Goal: Task Accomplishment & Management: Complete application form

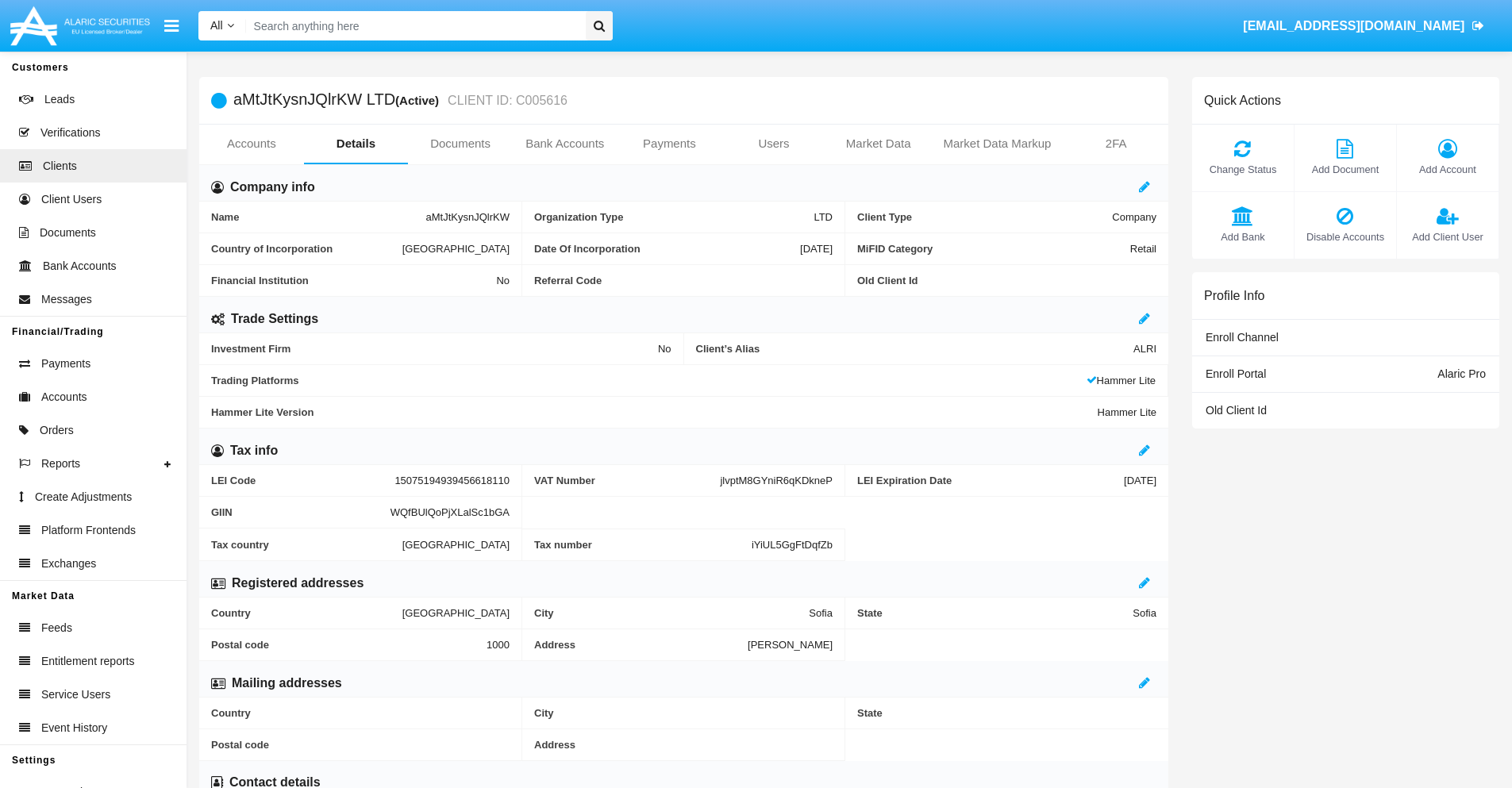
click at [564, 144] on link "Bank Accounts" at bounding box center [565, 143] width 105 height 38
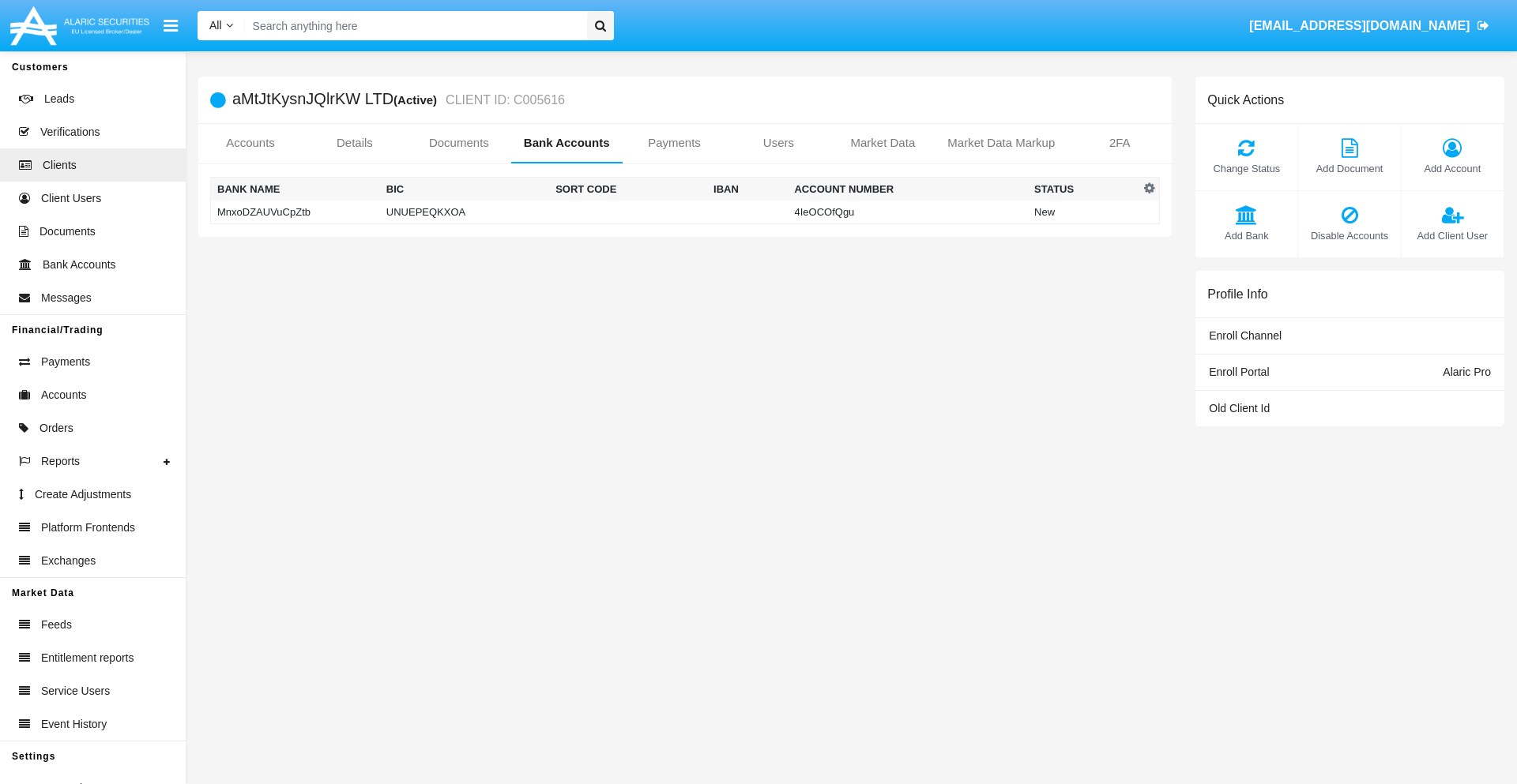
click at [295, 211] on td "MnxoDZAUVuCpZtb" at bounding box center [295, 212] width 169 height 24
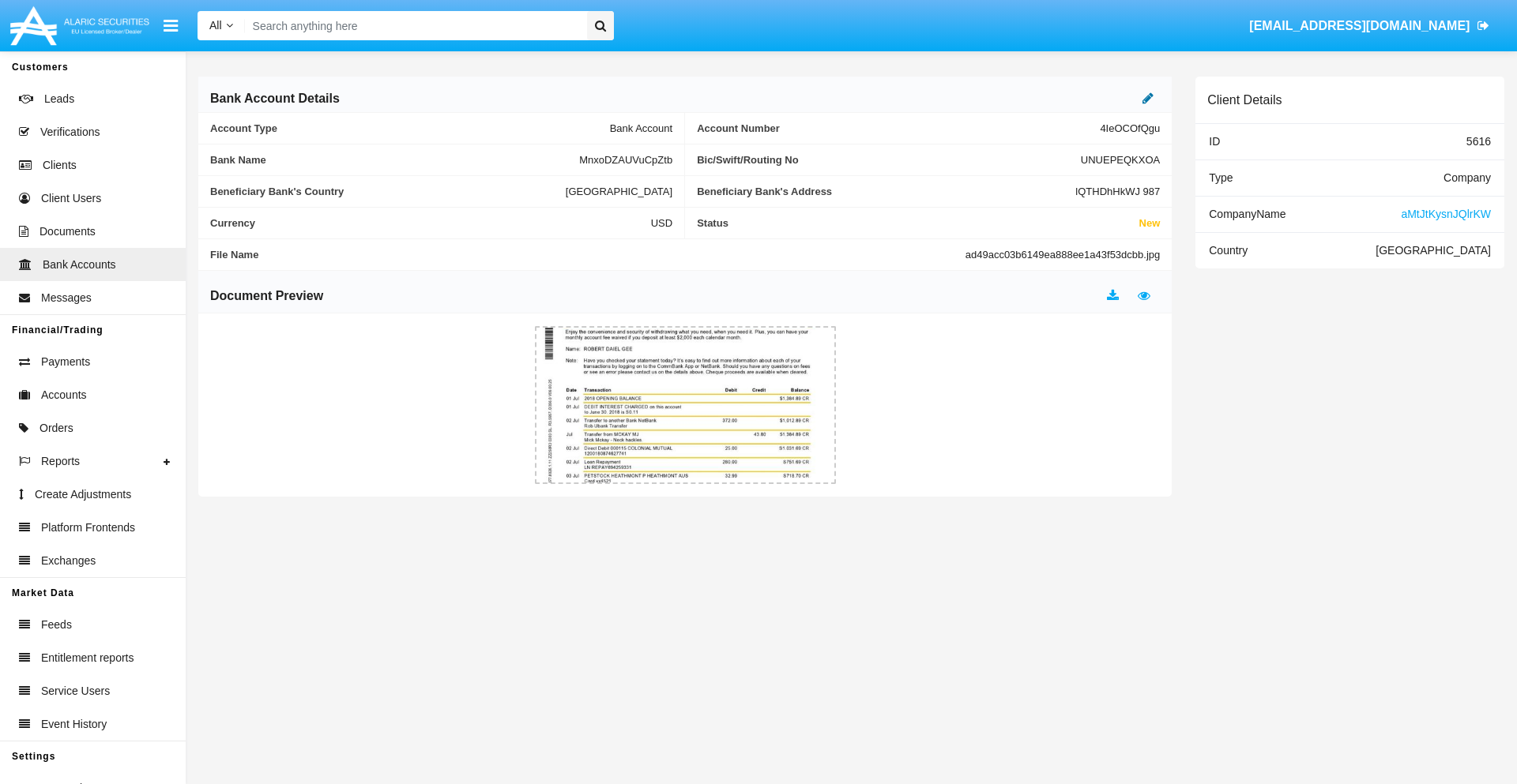
click at [1148, 98] on icon at bounding box center [1148, 97] width 11 height 12
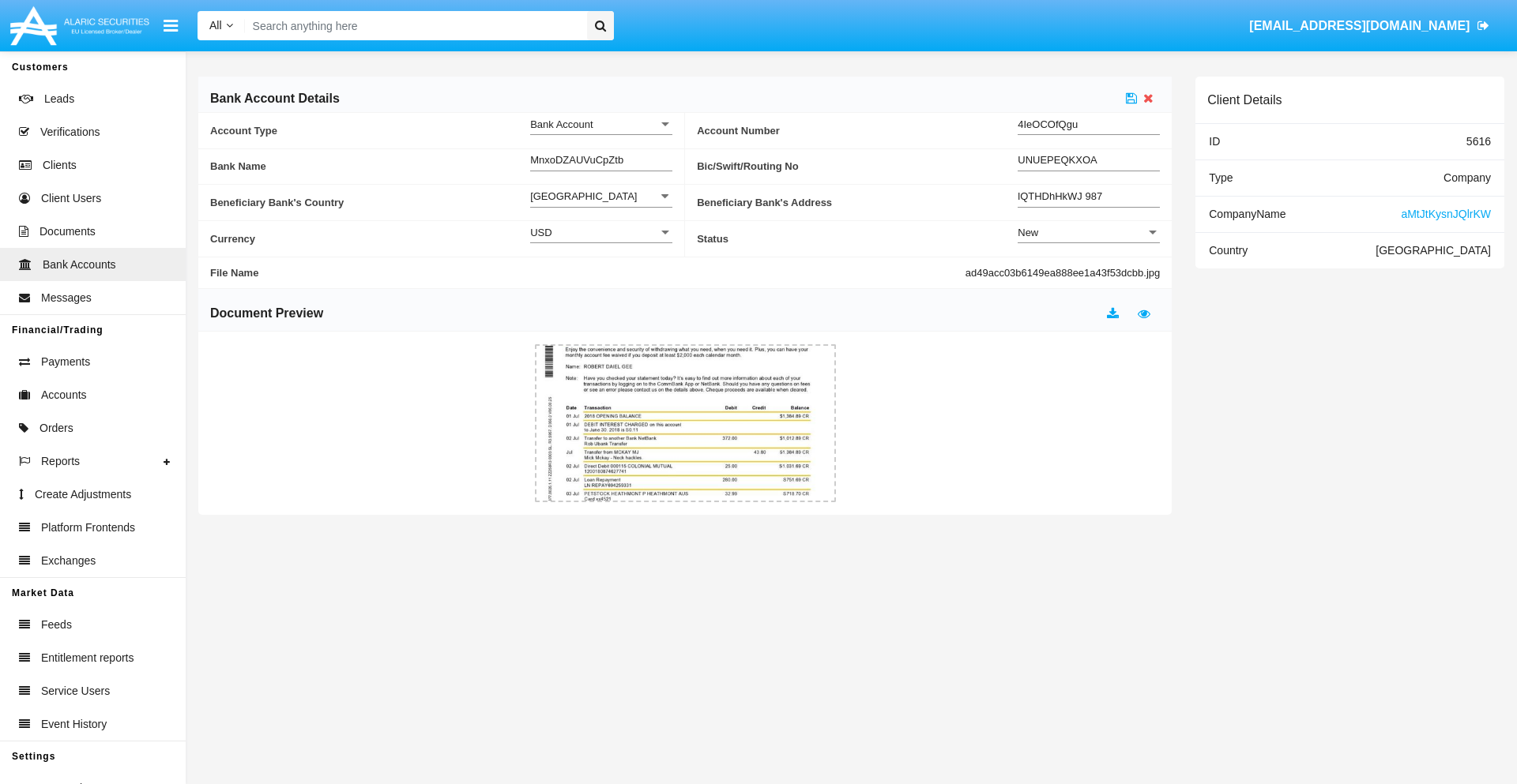
click at [1089, 232] on div "New" at bounding box center [1082, 232] width 128 height 13
click at [1089, 272] on span "Active" at bounding box center [1089, 272] width 142 height 31
click at [1132, 98] on icon at bounding box center [1131, 97] width 11 height 12
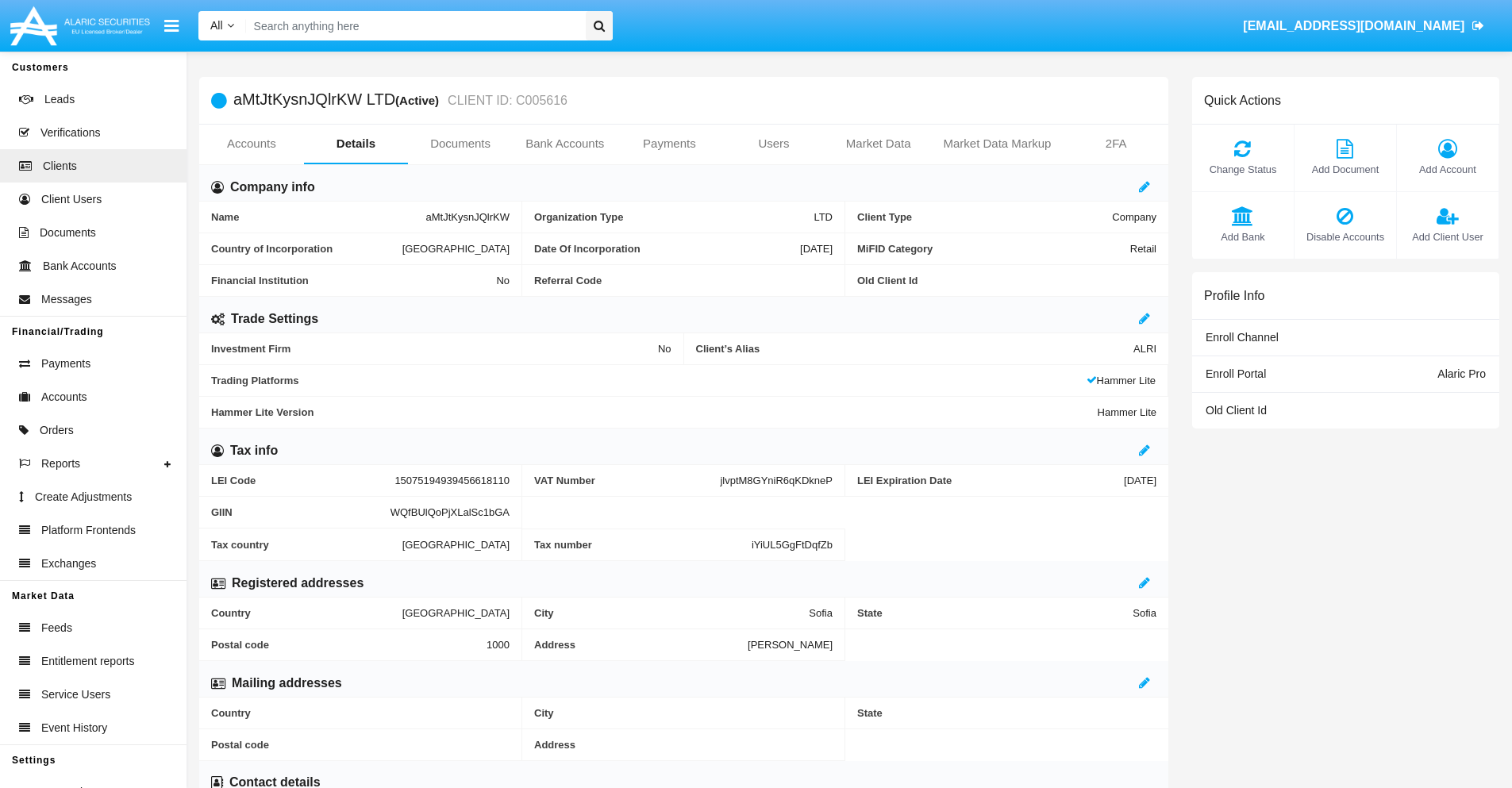
click at [564, 144] on link "Bank Accounts" at bounding box center [565, 143] width 105 height 38
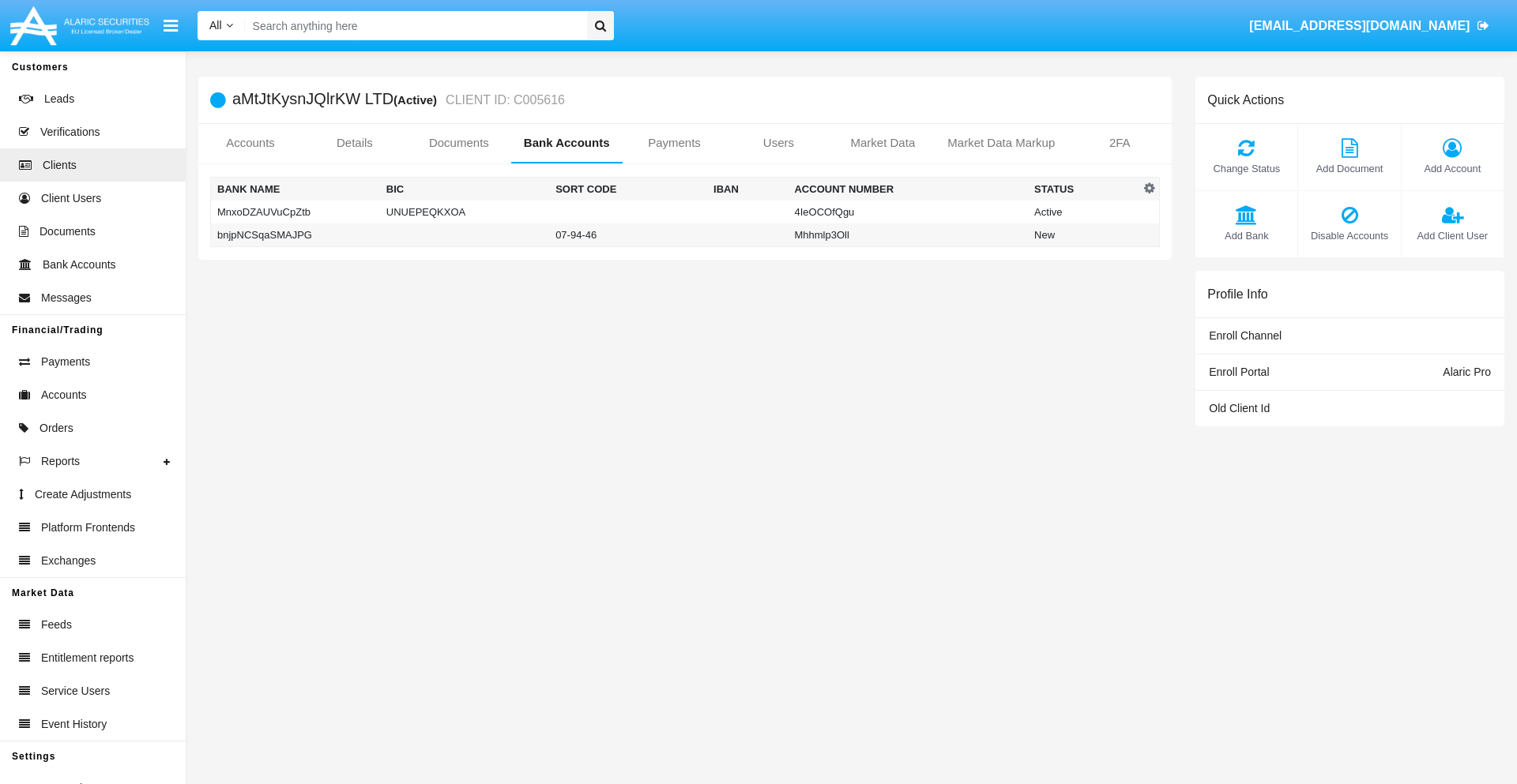
click at [295, 234] on td "bnjpNCSqaSMAJPG" at bounding box center [295, 235] width 169 height 24
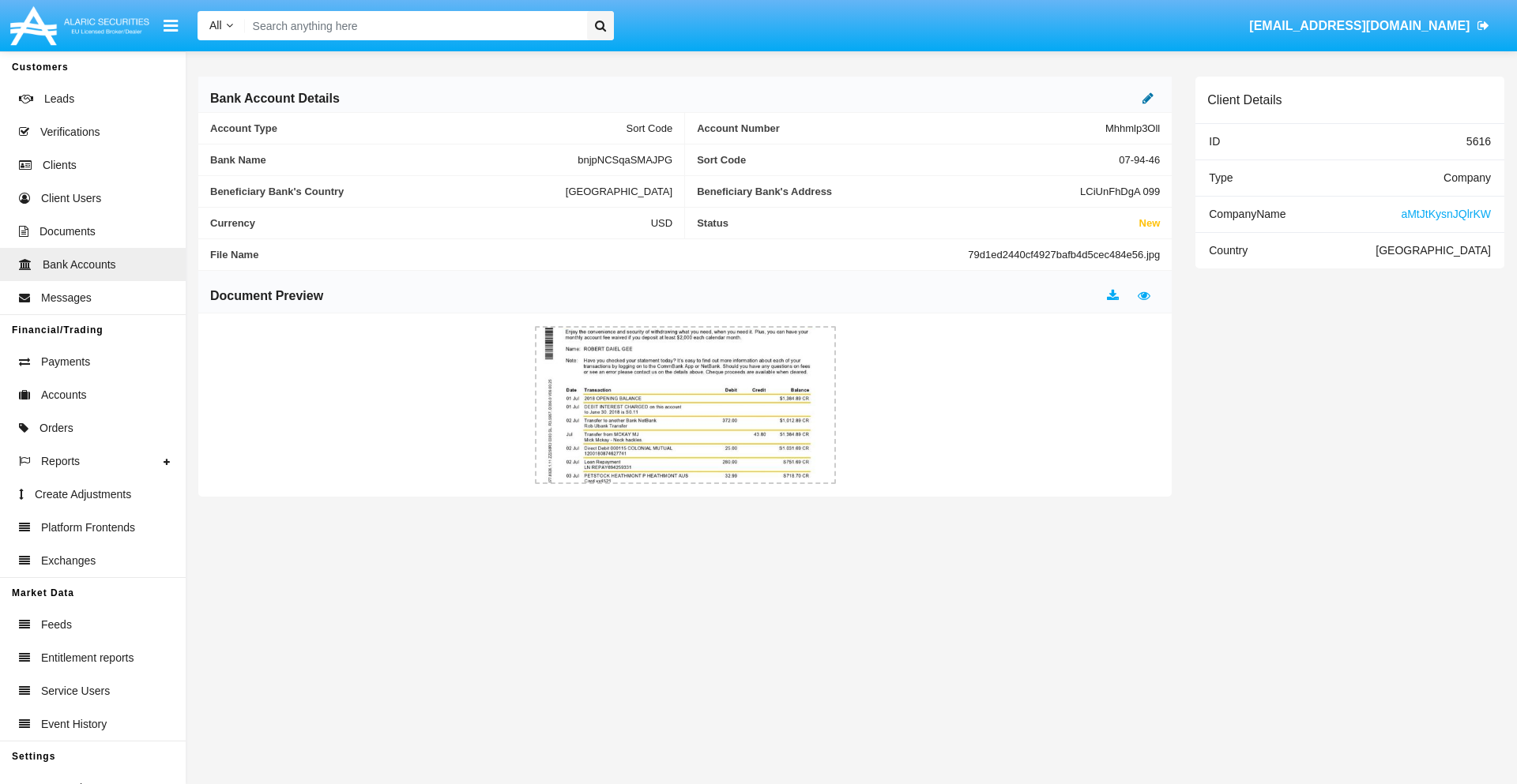
click at [1148, 98] on icon at bounding box center [1148, 97] width 11 height 12
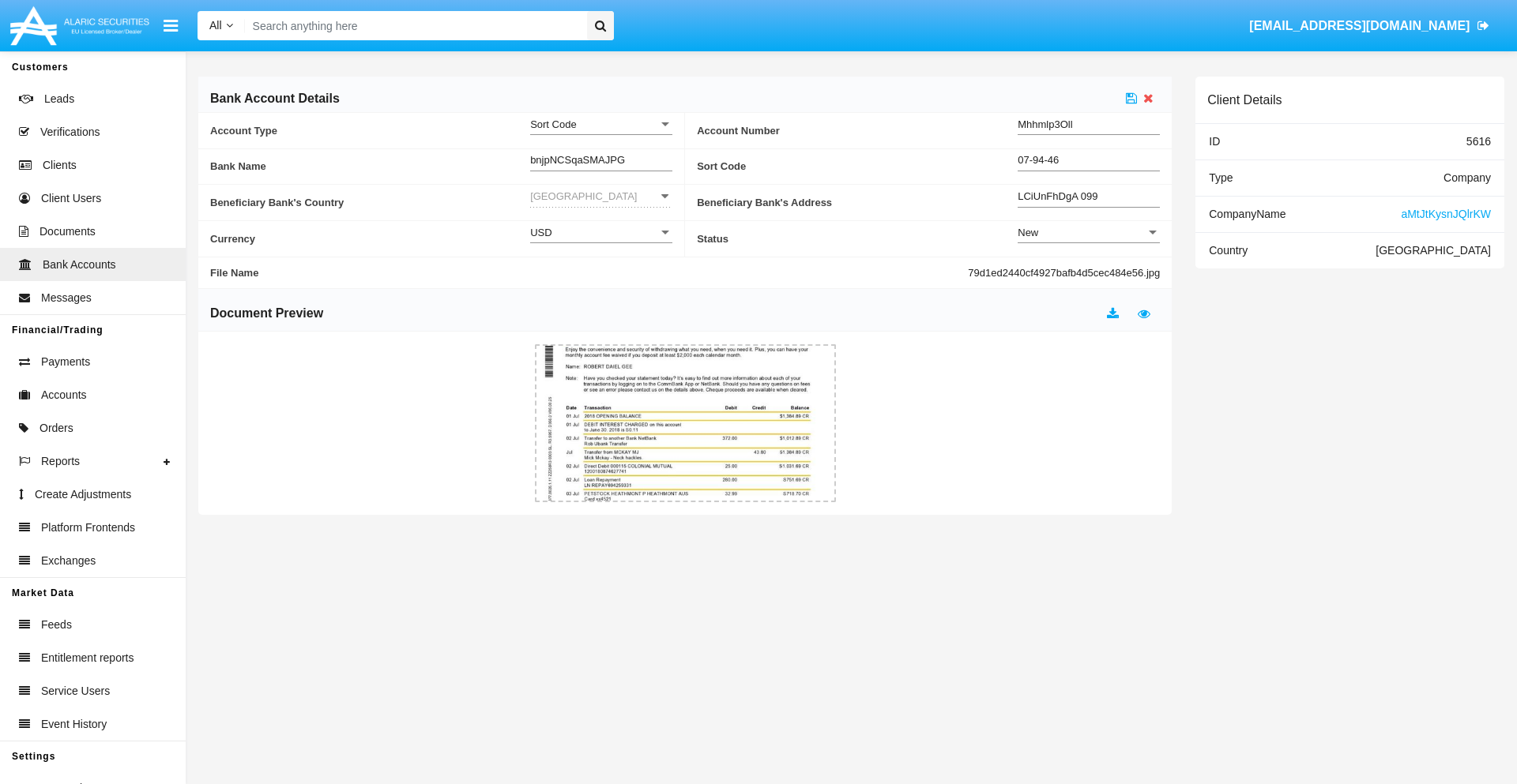
click at [1089, 232] on div "New" at bounding box center [1082, 232] width 128 height 13
click at [1089, 272] on span "Active" at bounding box center [1089, 272] width 142 height 31
click at [1132, 98] on icon at bounding box center [1131, 97] width 11 height 12
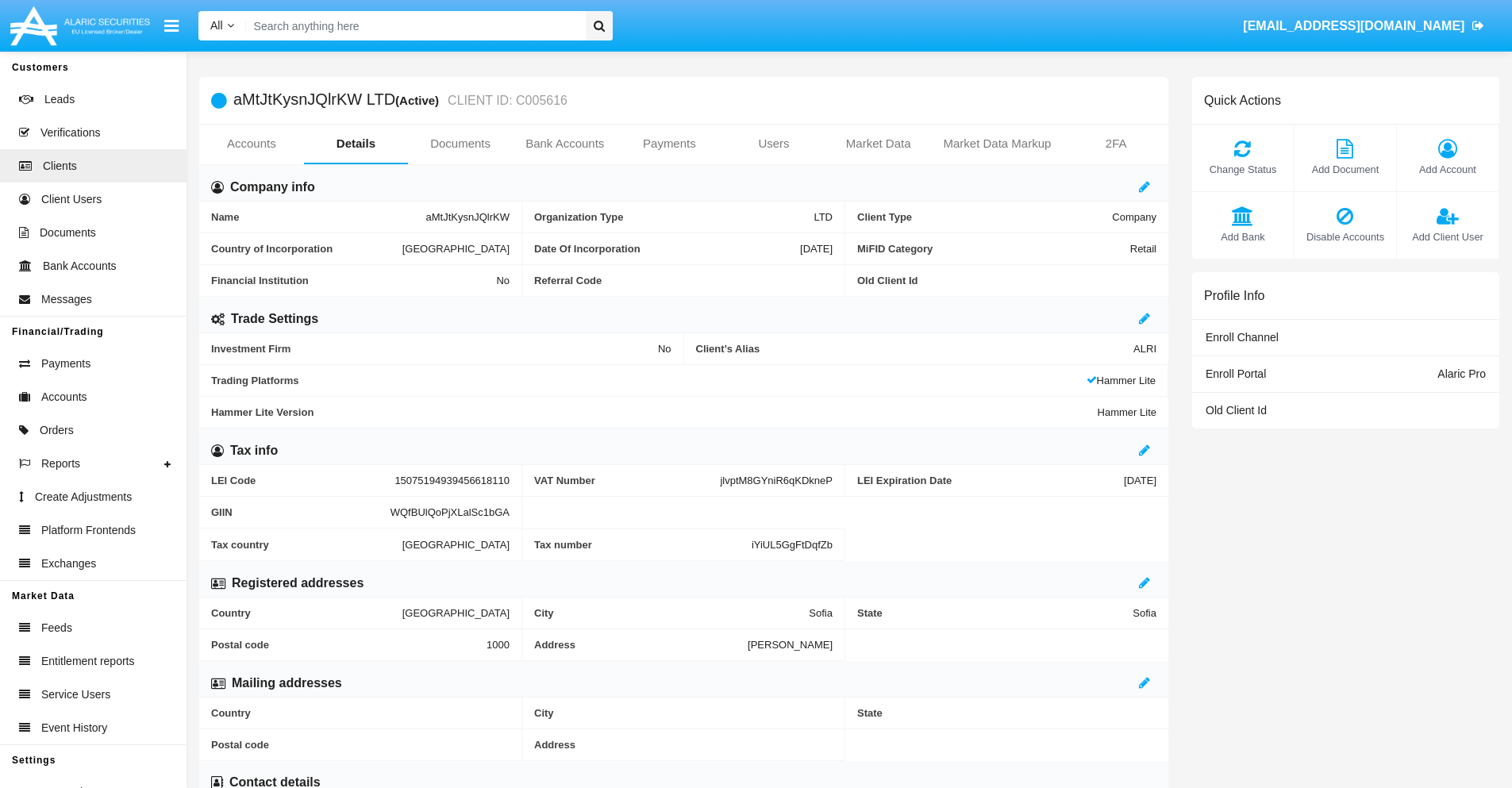
click at [1242, 236] on span "Add Bank" at bounding box center [1243, 236] width 86 height 15
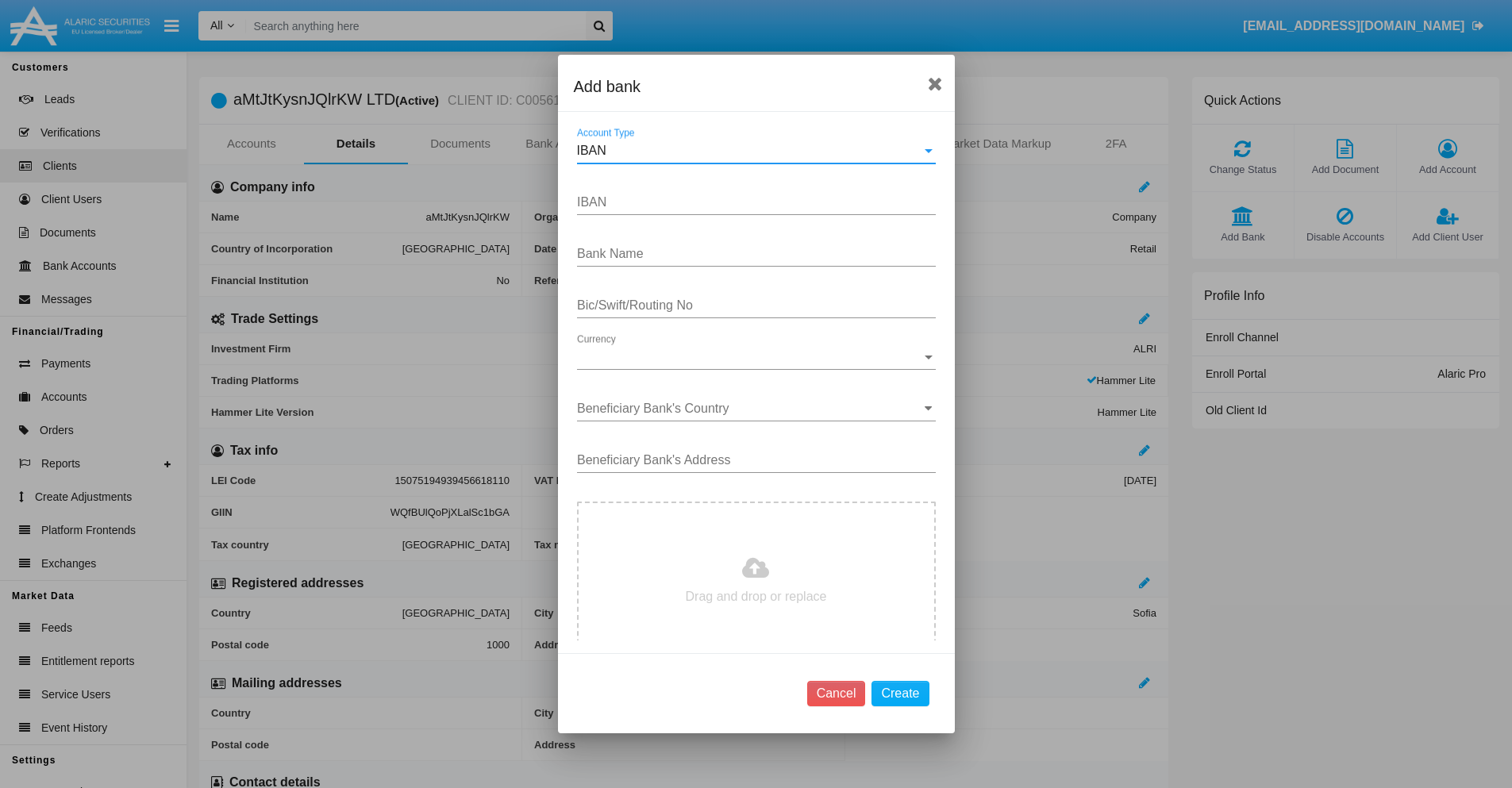
click at [750, 151] on div "IBAN" at bounding box center [749, 151] width 345 height 14
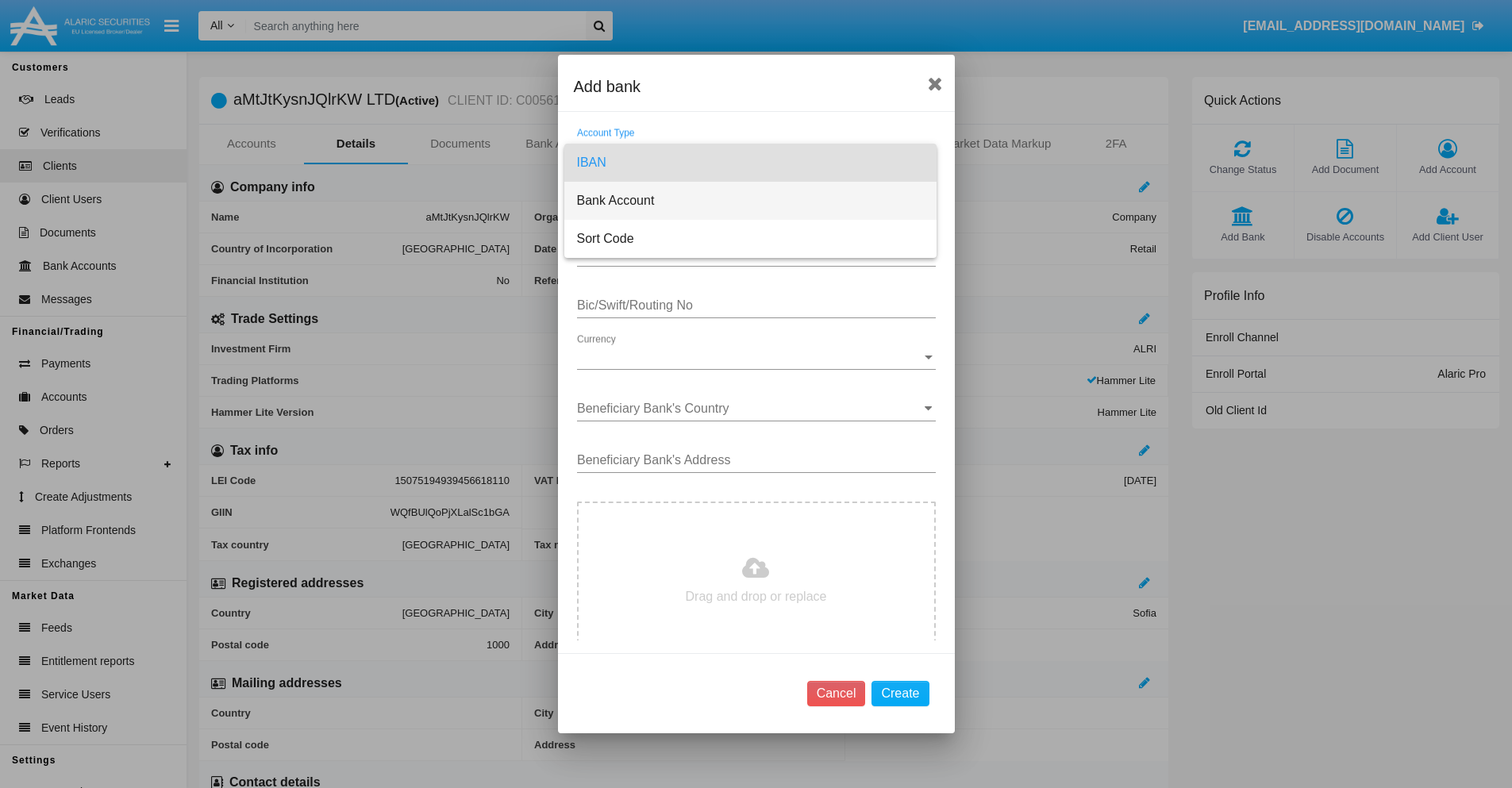
click at [750, 201] on span "Bank Account" at bounding box center [751, 200] width 347 height 38
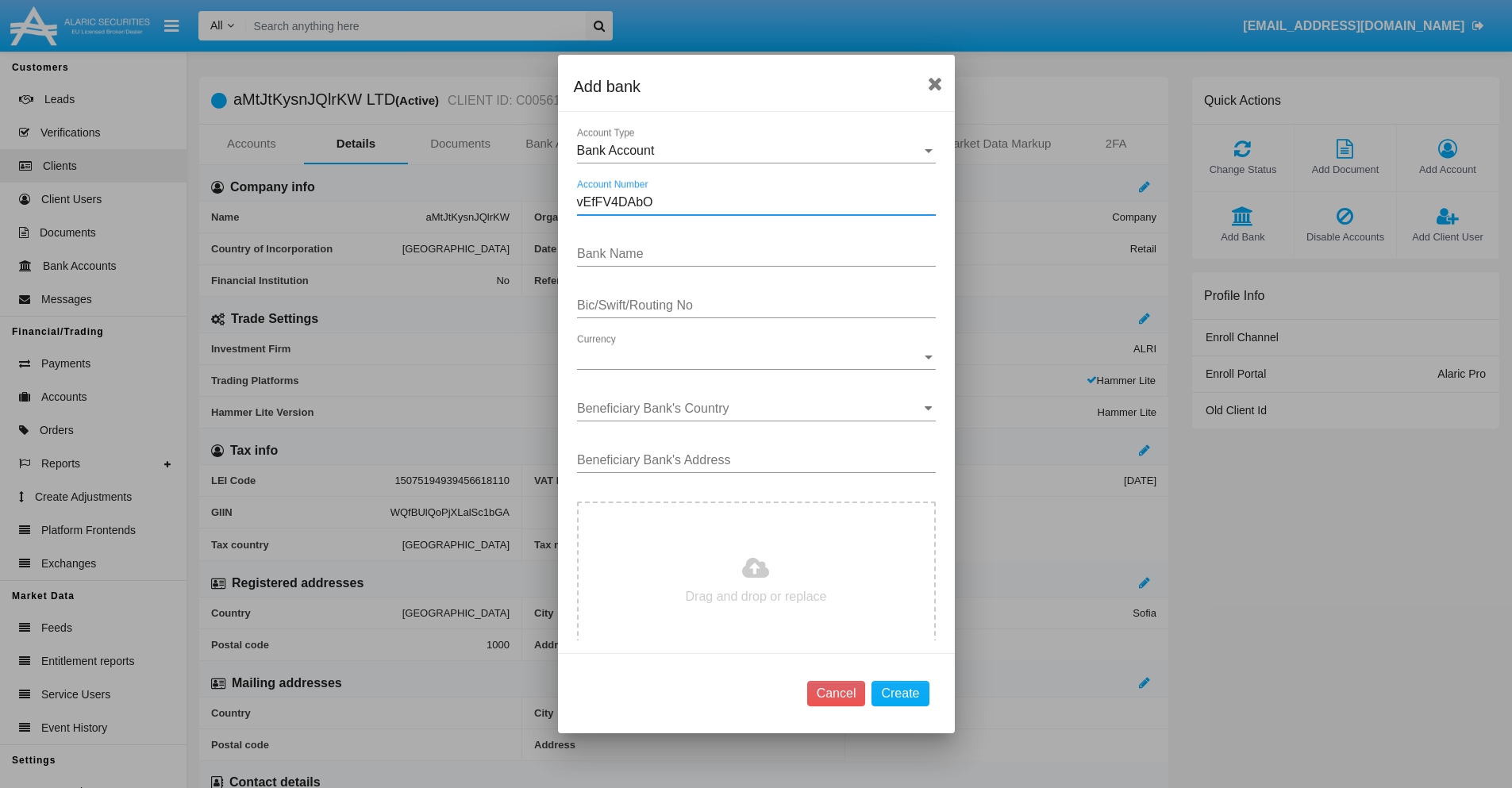
type input "vEfFV4DAbO"
type input "xXcPEOHZYjWJiFF"
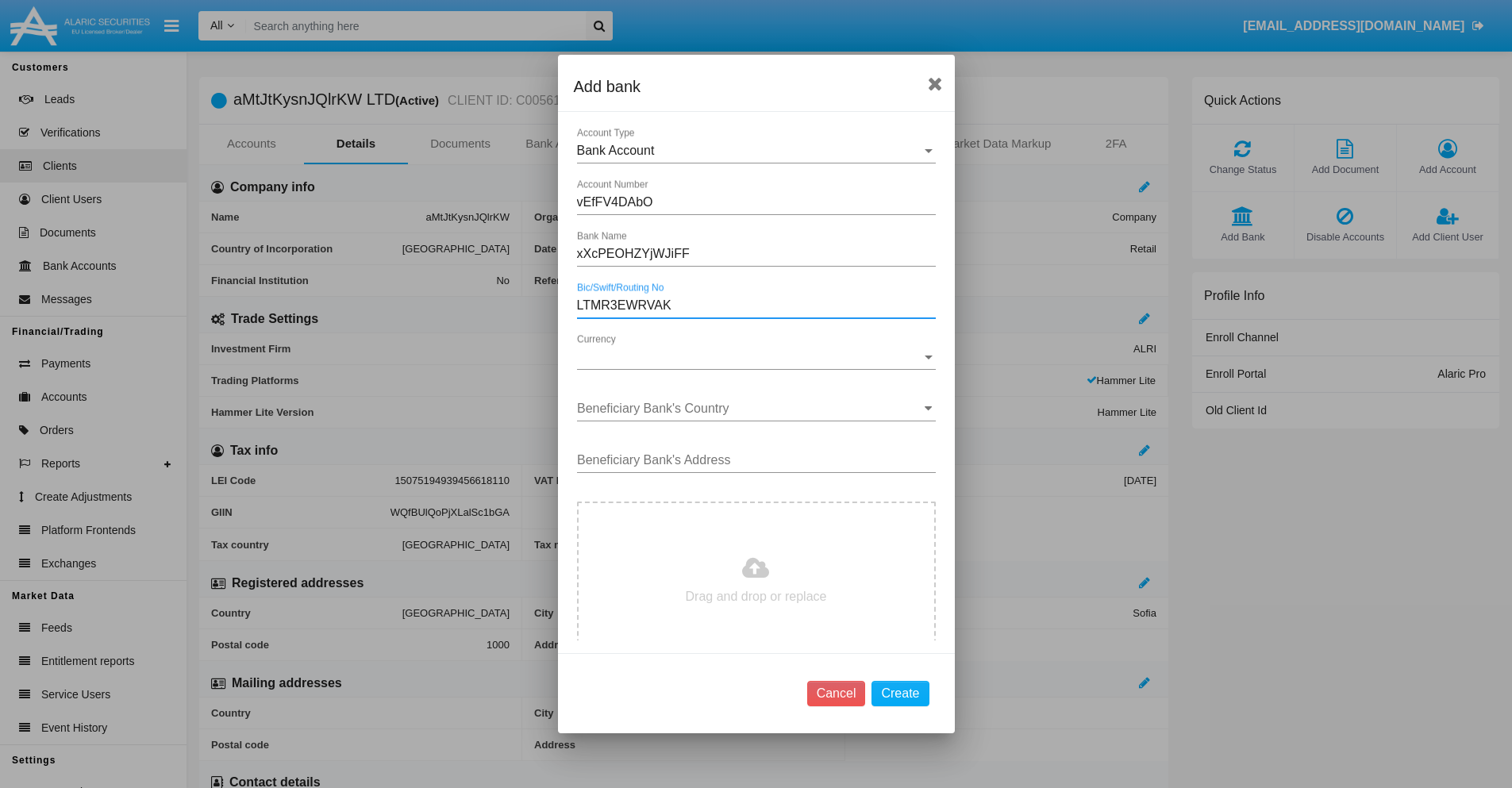
type input "LTMR3EWRVAK"
click at [750, 357] on span "Currency" at bounding box center [749, 357] width 345 height 14
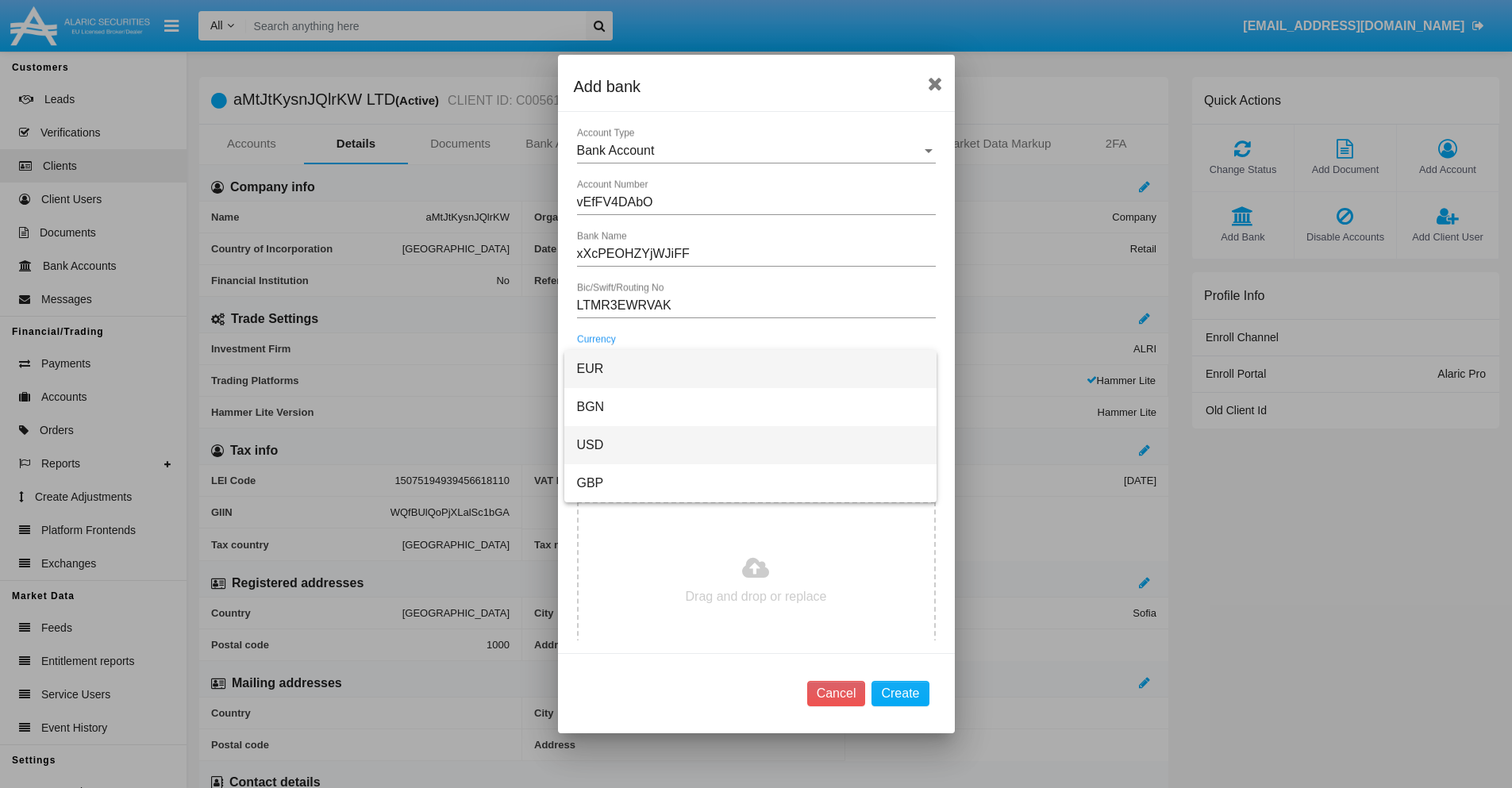
click at [750, 445] on span "USD" at bounding box center [751, 445] width 347 height 38
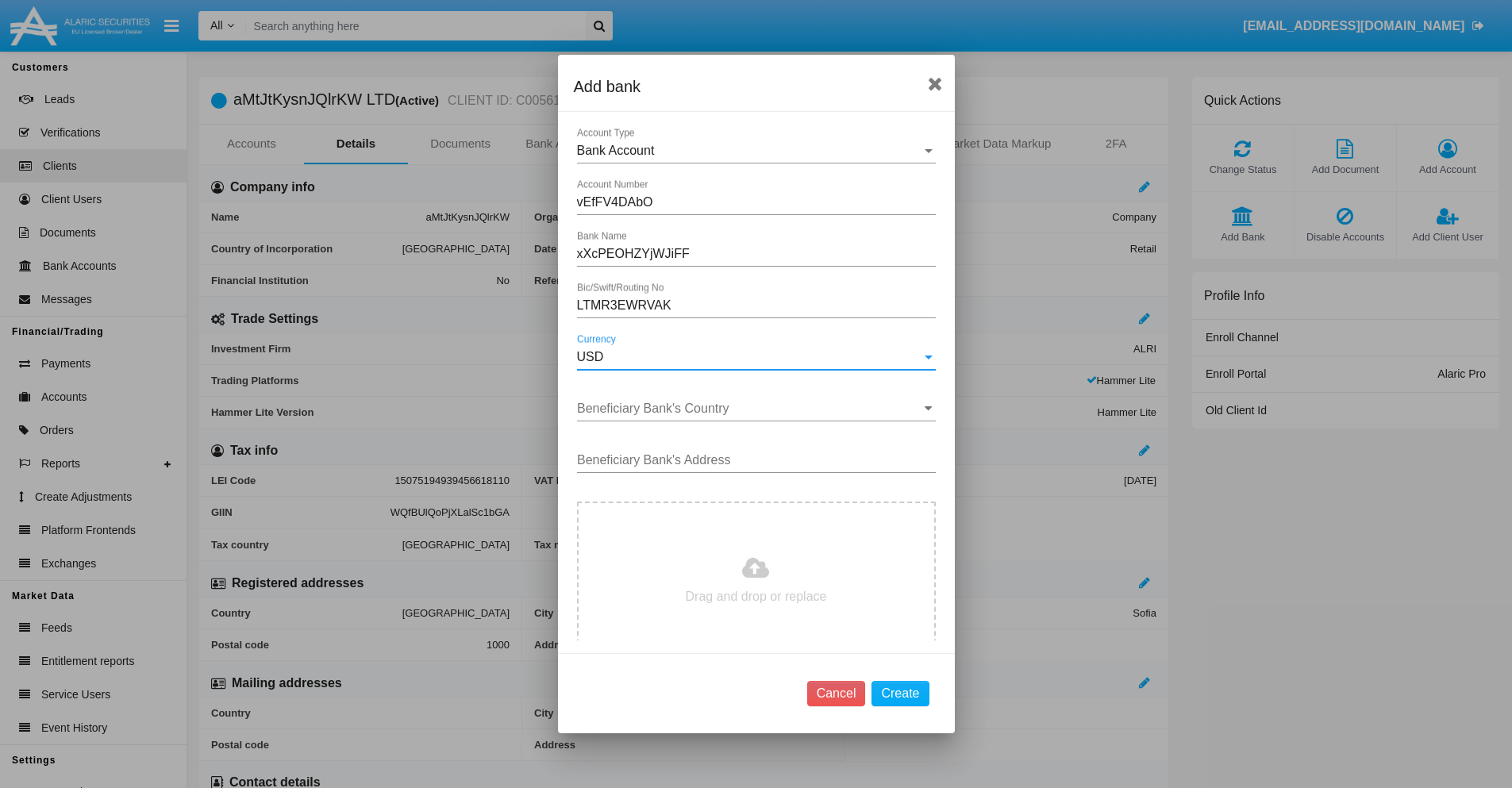
click at [750, 409] on input "Beneficiary Bank's Country" at bounding box center [756, 409] width 359 height 14
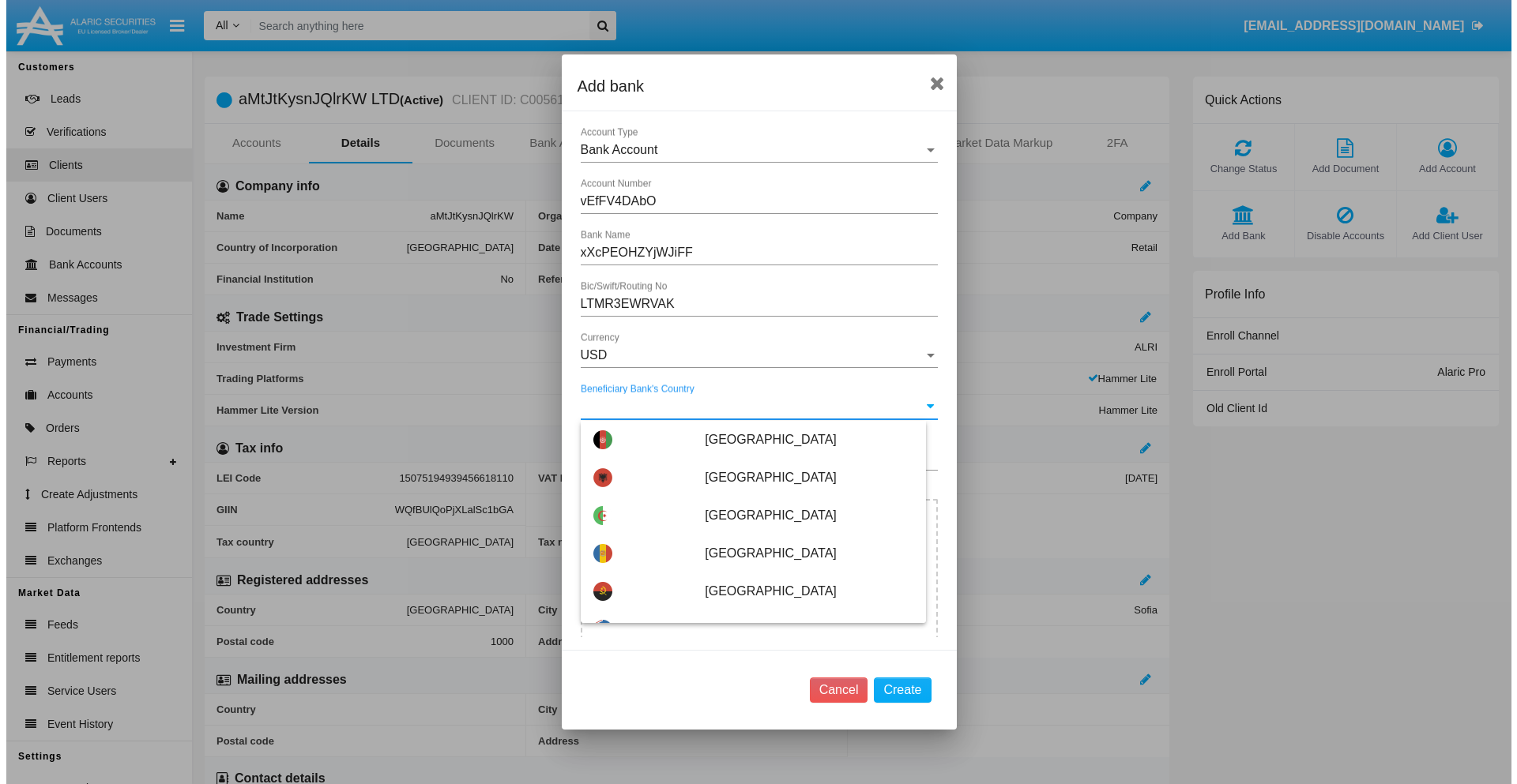
scroll to position [2869, 0]
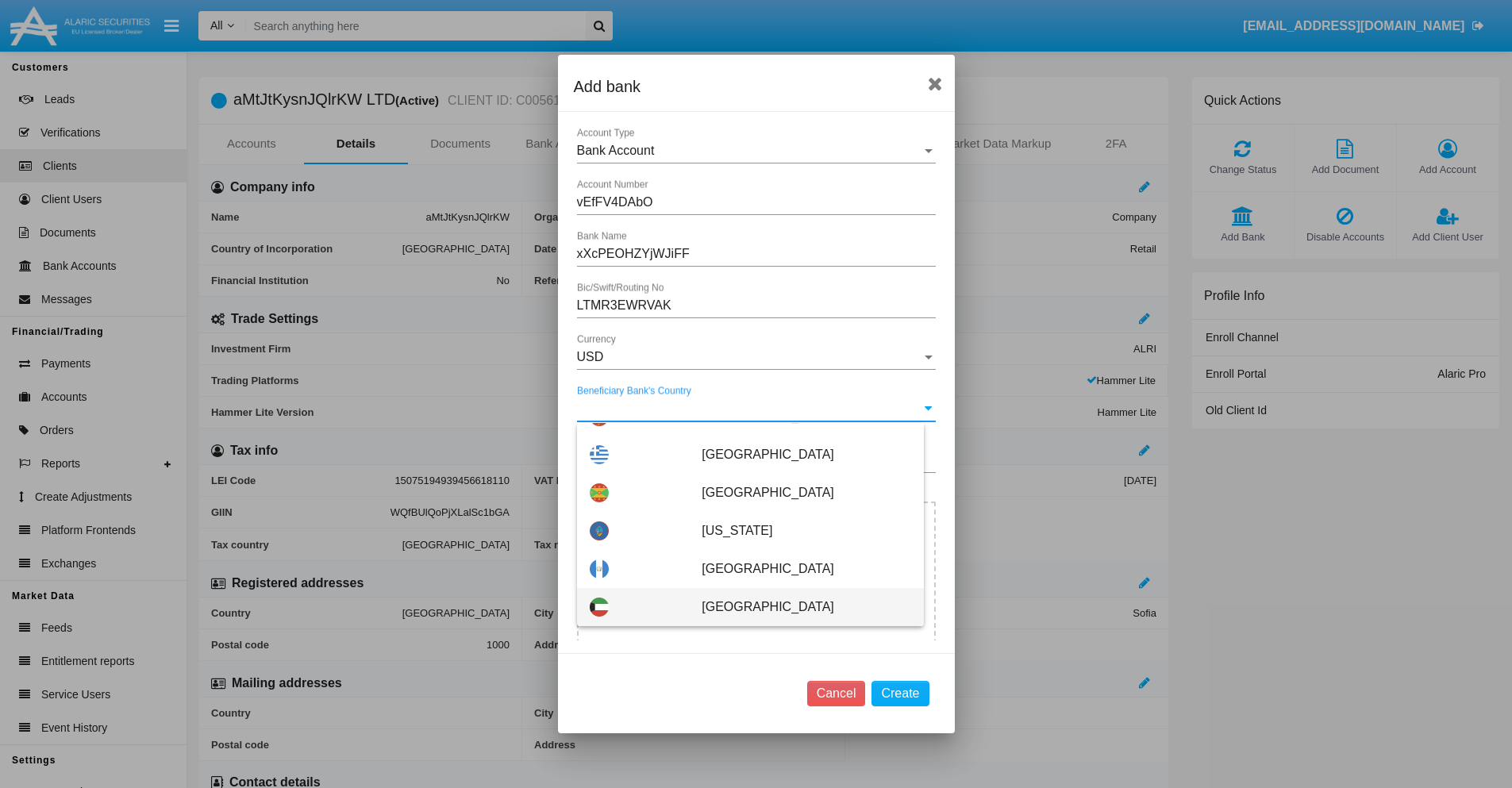
click at [798, 607] on span "Guernsey" at bounding box center [806, 606] width 209 height 38
type input "Guernsey"
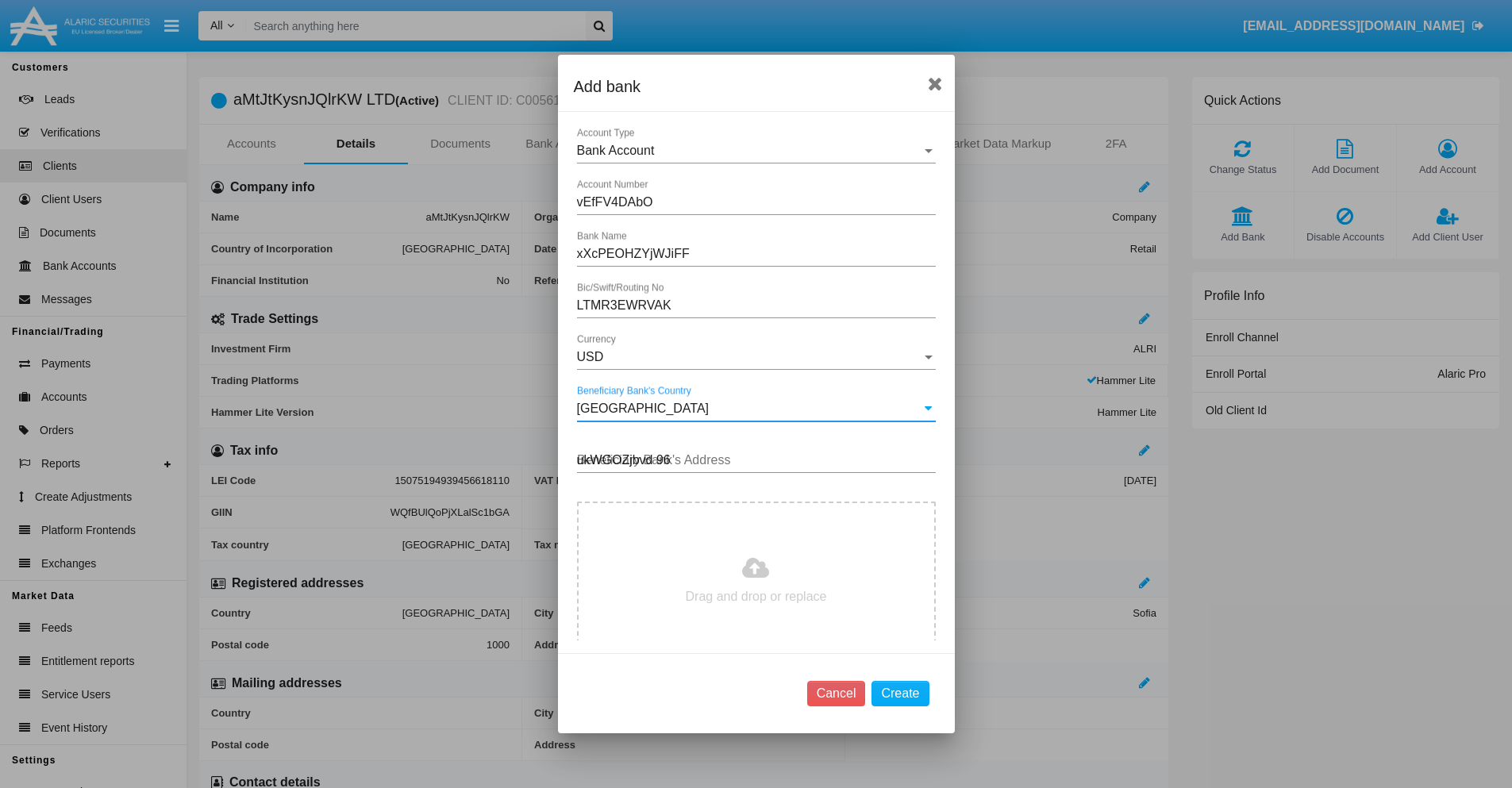
type input "ukWGOZjbvd 968"
type input "C:\fakepath\bank-statement.png"
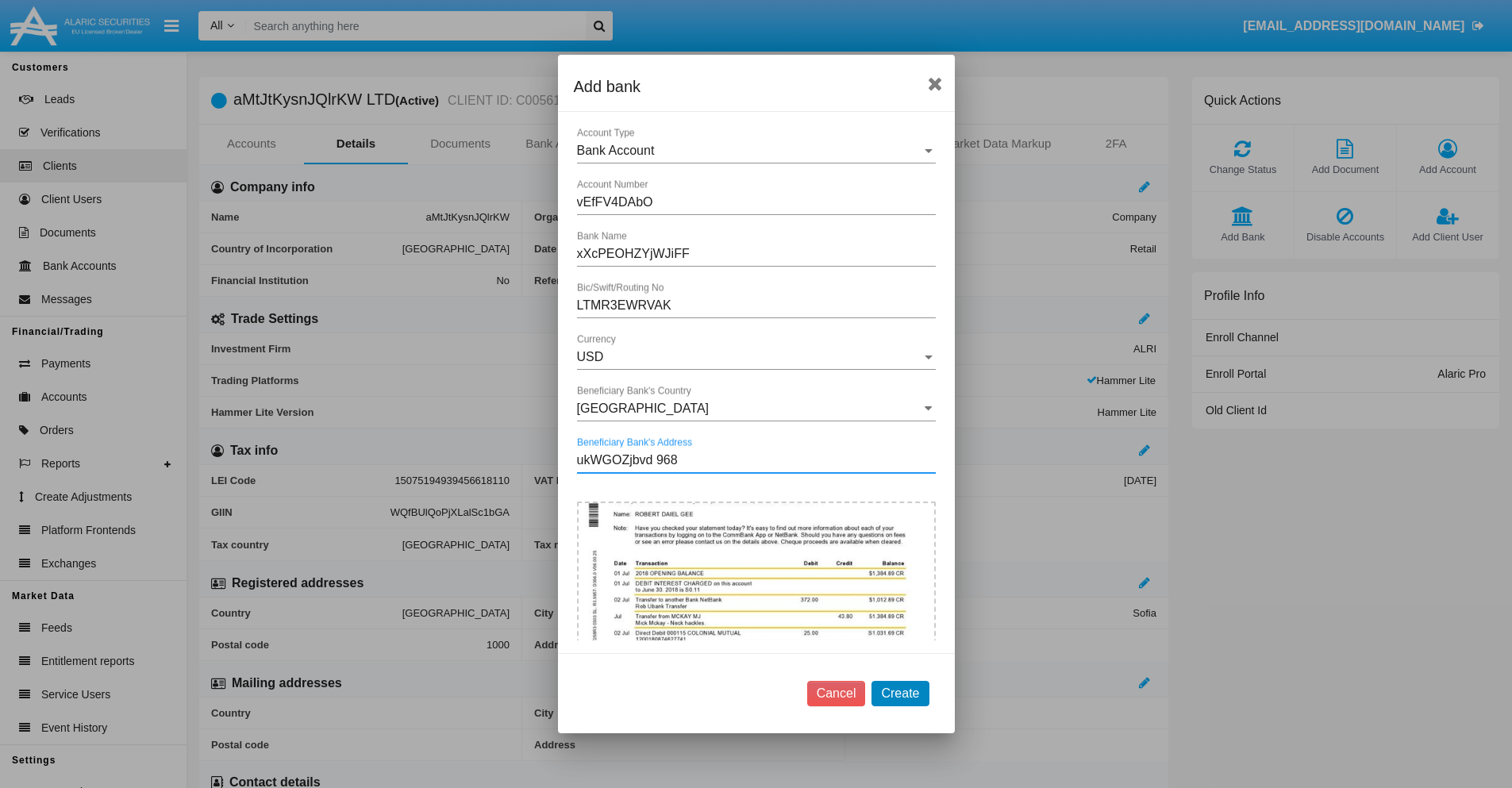
click at [900, 693] on button "Create" at bounding box center [900, 694] width 57 height 26
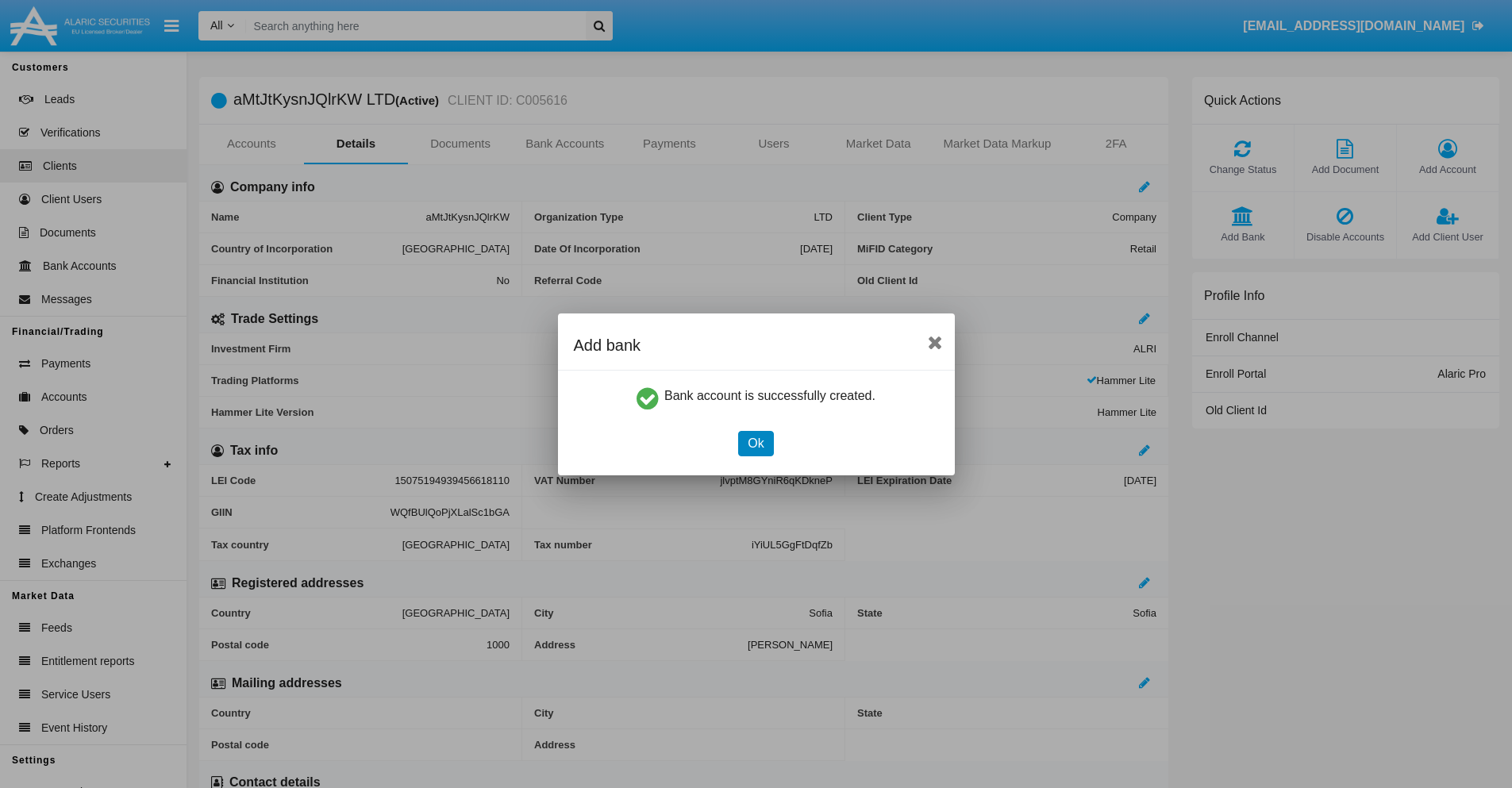
click at [756, 442] on button "Ok" at bounding box center [756, 443] width 35 height 26
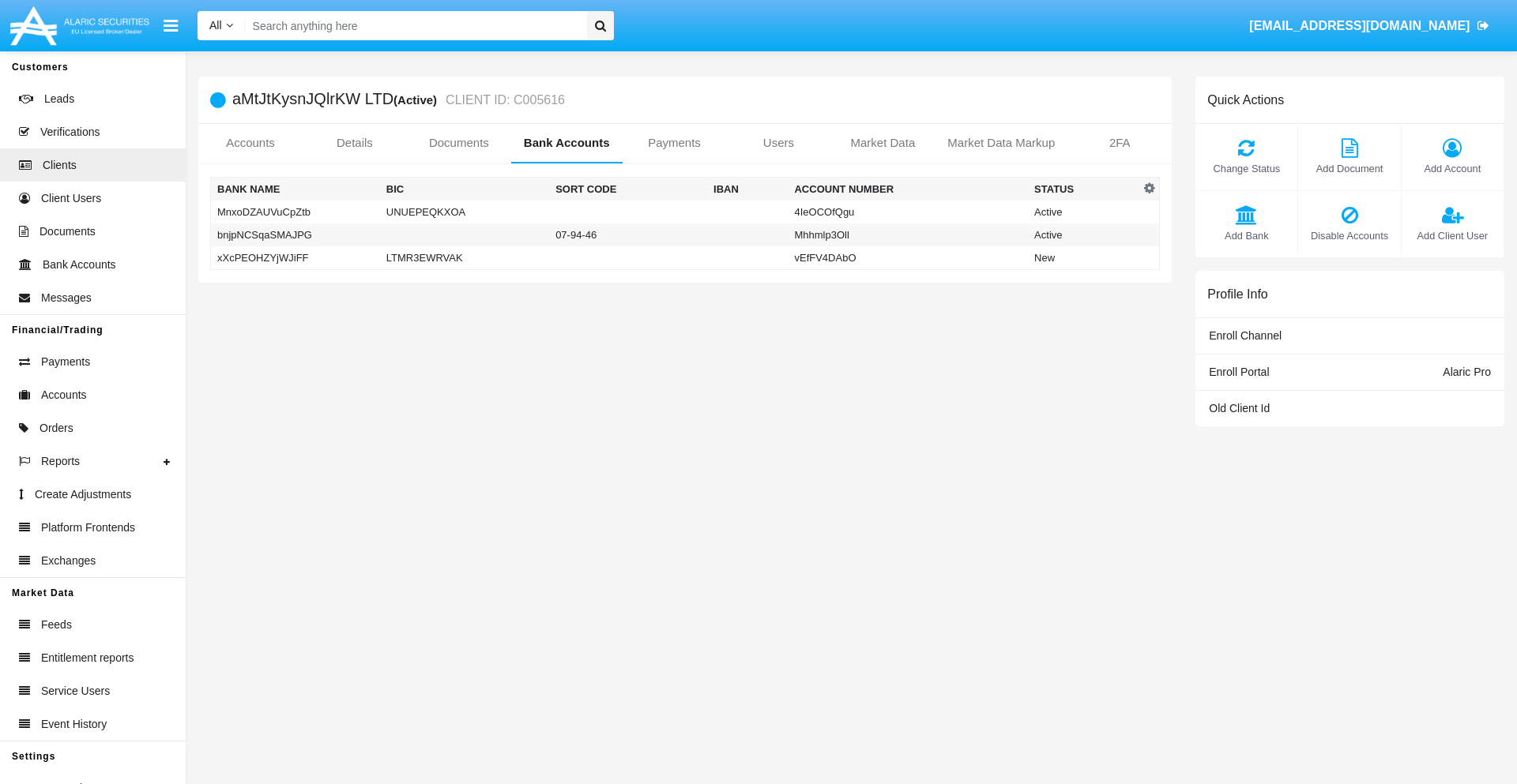
click at [295, 258] on td "xXcPEOHZYjWJiFF" at bounding box center [295, 258] width 169 height 24
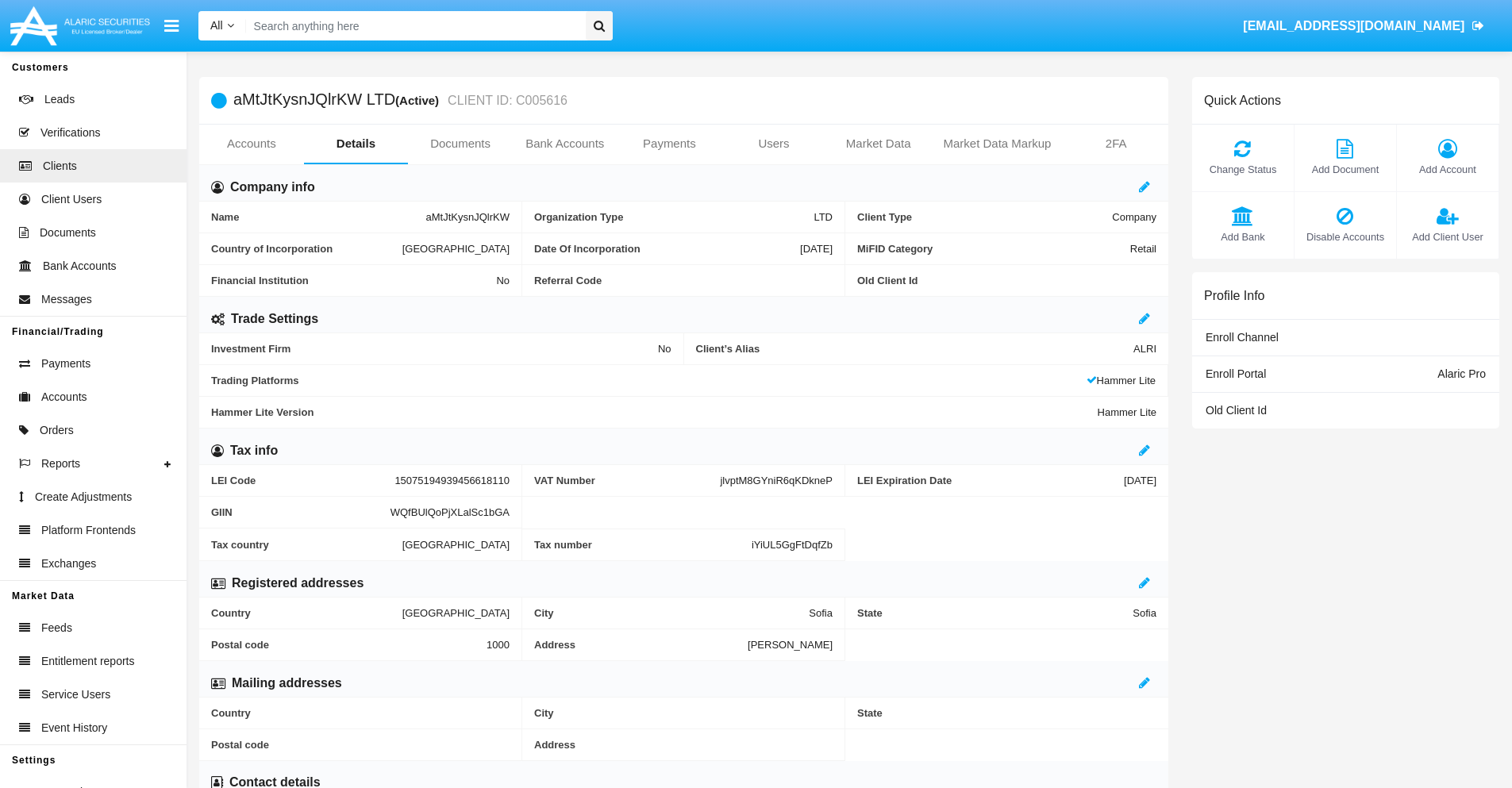
click at [1242, 236] on span "Add Bank" at bounding box center [1243, 236] width 86 height 15
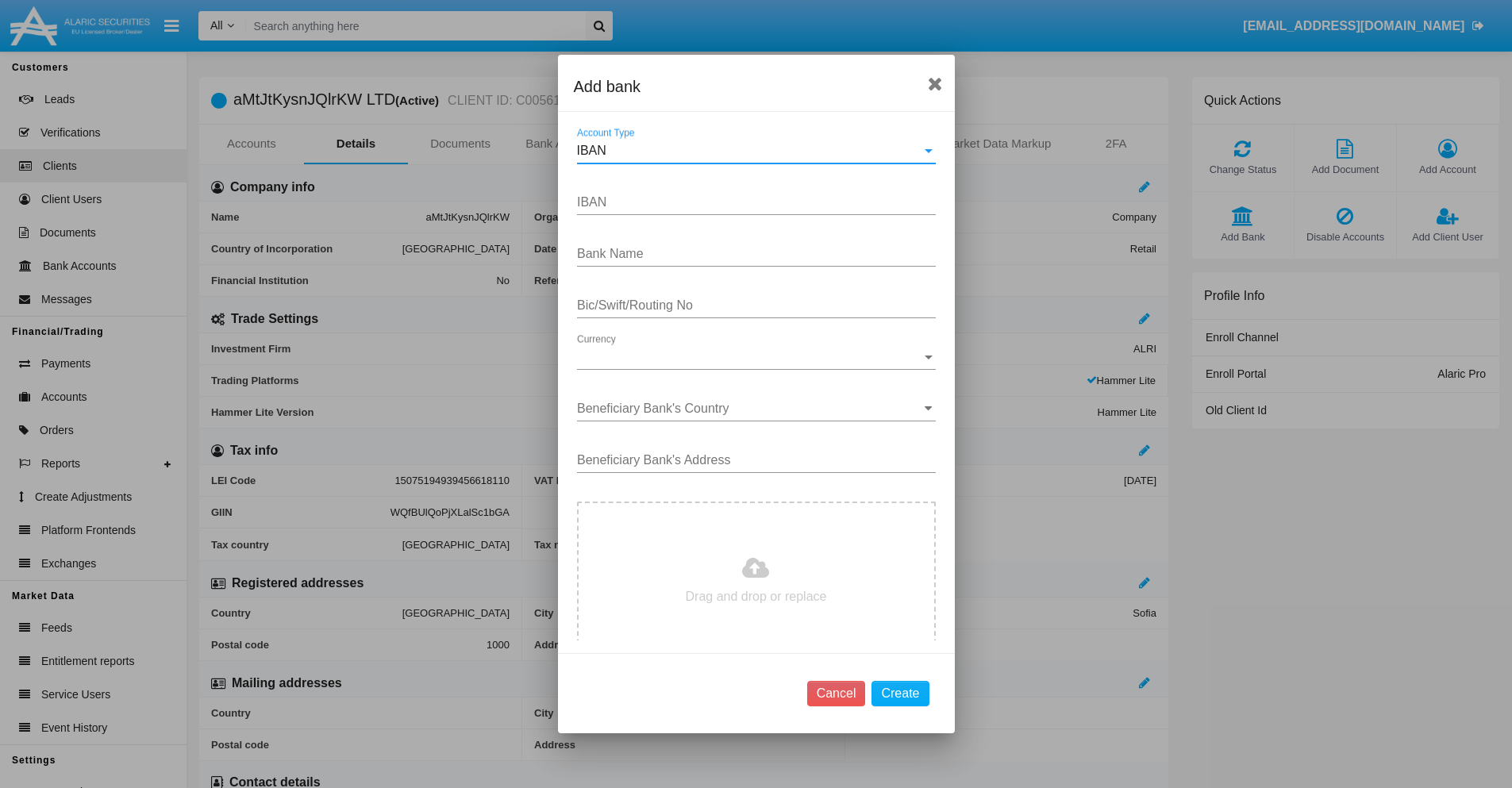
click at [750, 151] on div "IBAN" at bounding box center [749, 151] width 345 height 14
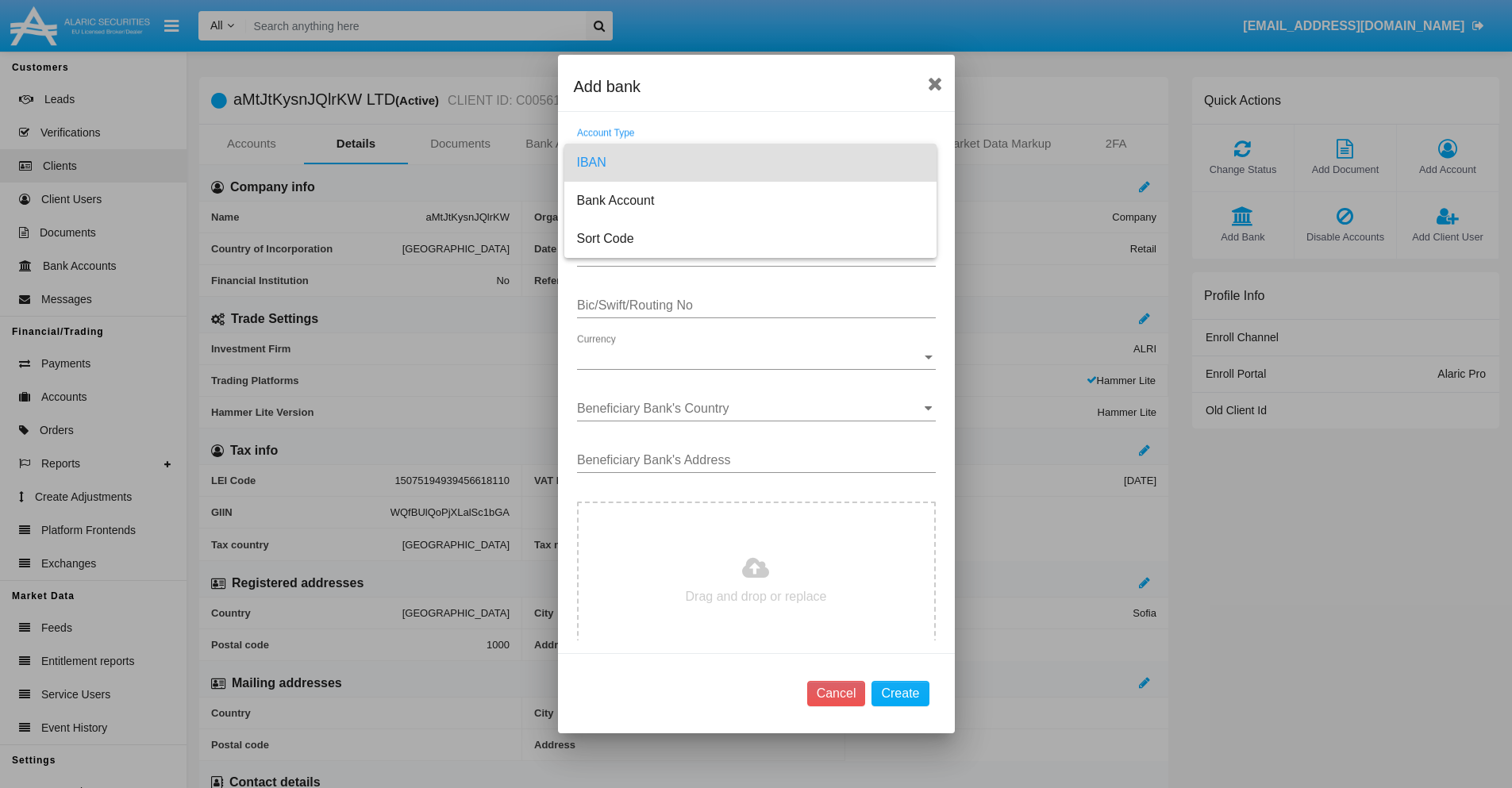
click at [750, 163] on span "IBAN" at bounding box center [751, 162] width 347 height 38
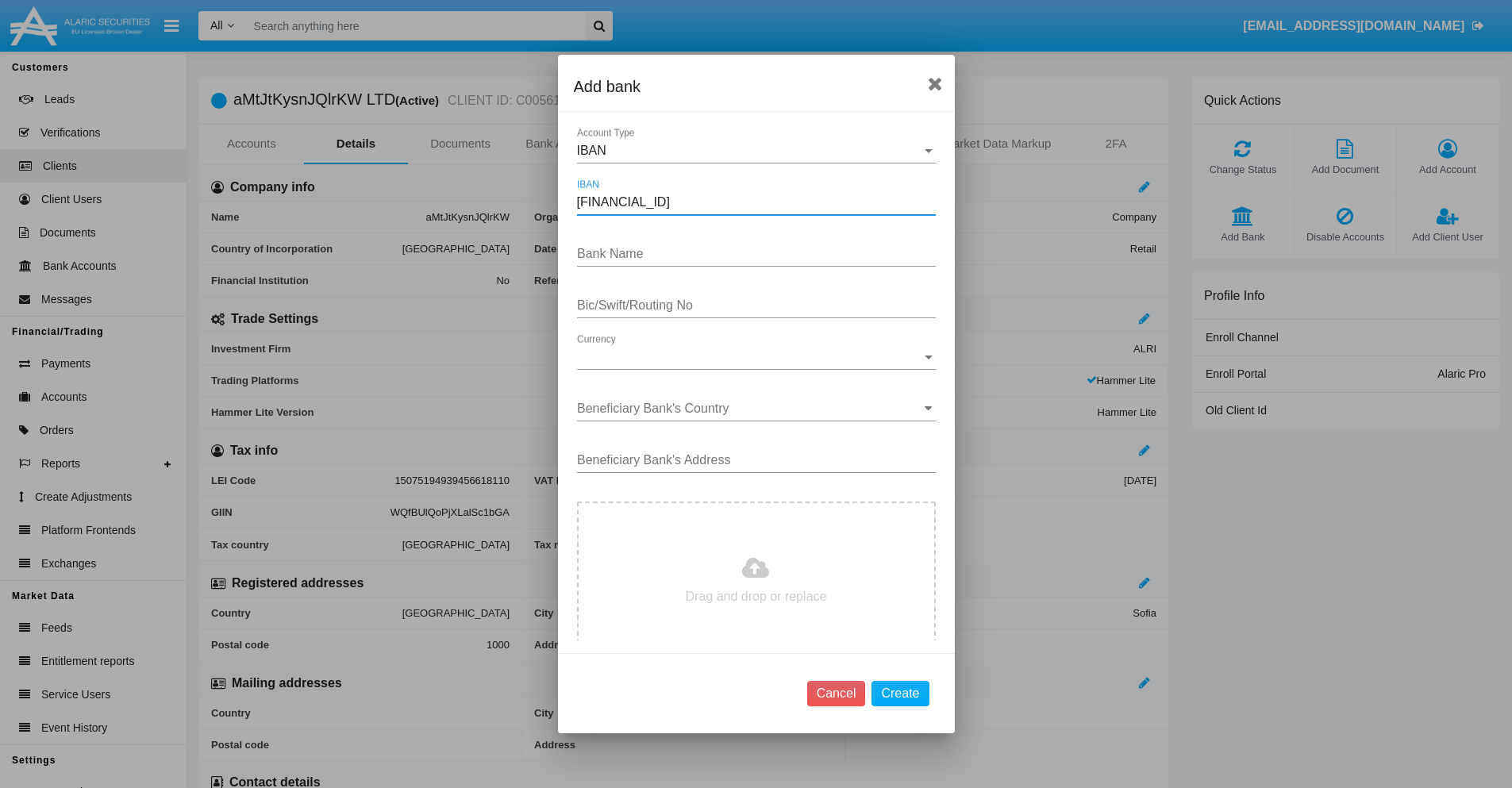
type input "[FINANCIAL_ID]"
type input "YmhWarDSZscWqUo"
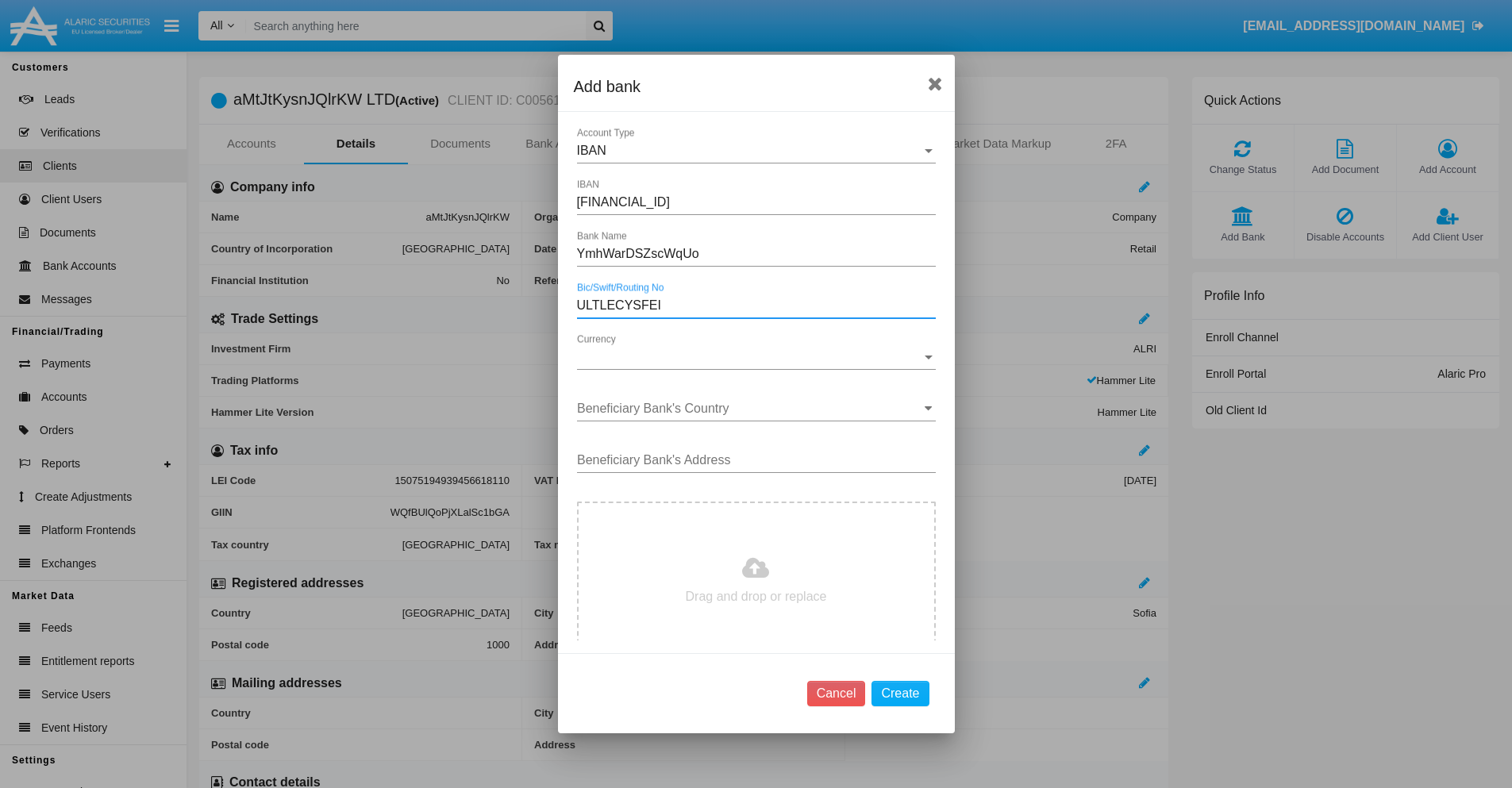
type input "ULTLECYSFEI"
click at [750, 357] on span "Currency" at bounding box center [749, 357] width 345 height 14
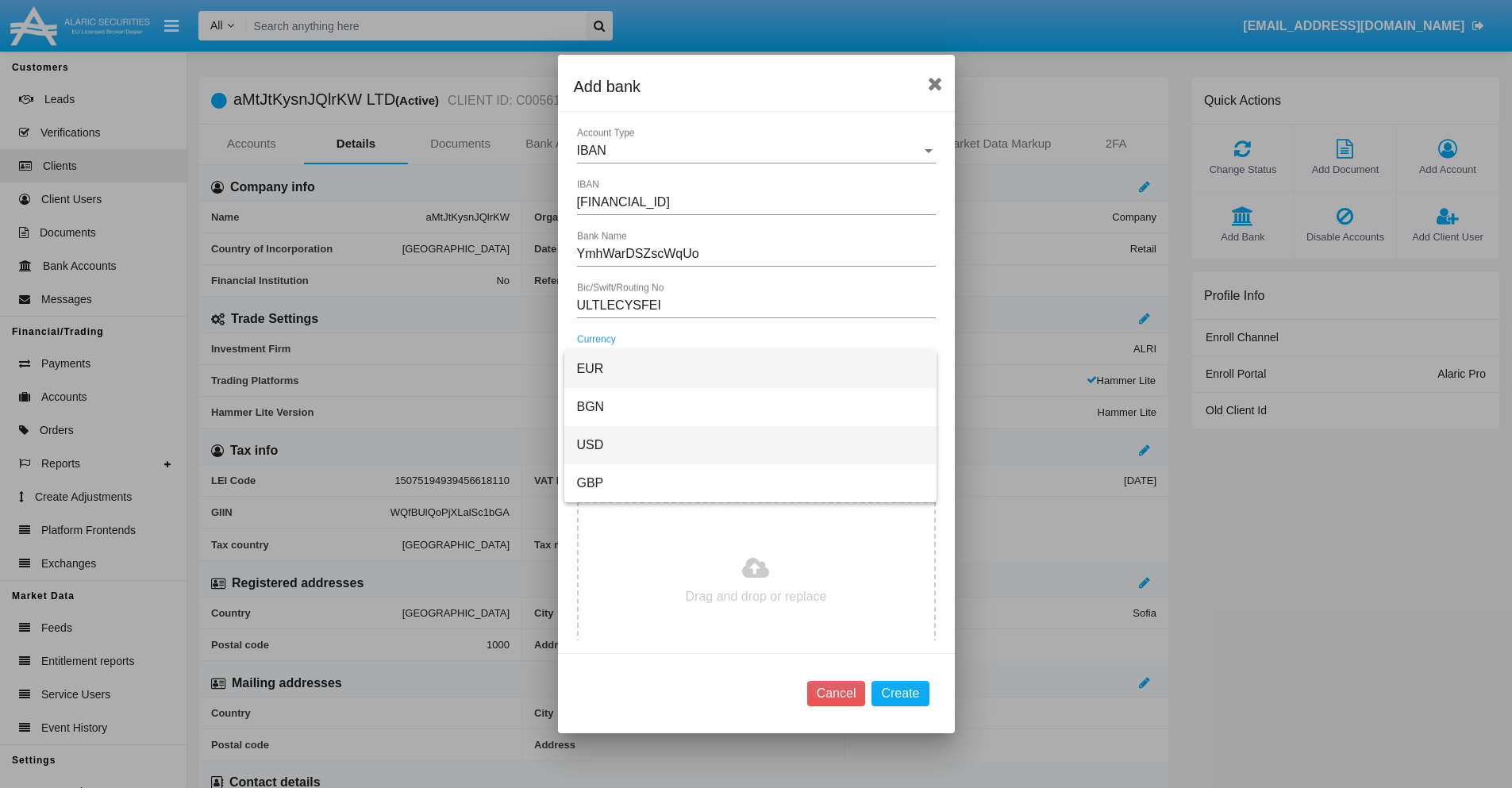
click at [750, 445] on span "USD" at bounding box center [751, 445] width 347 height 38
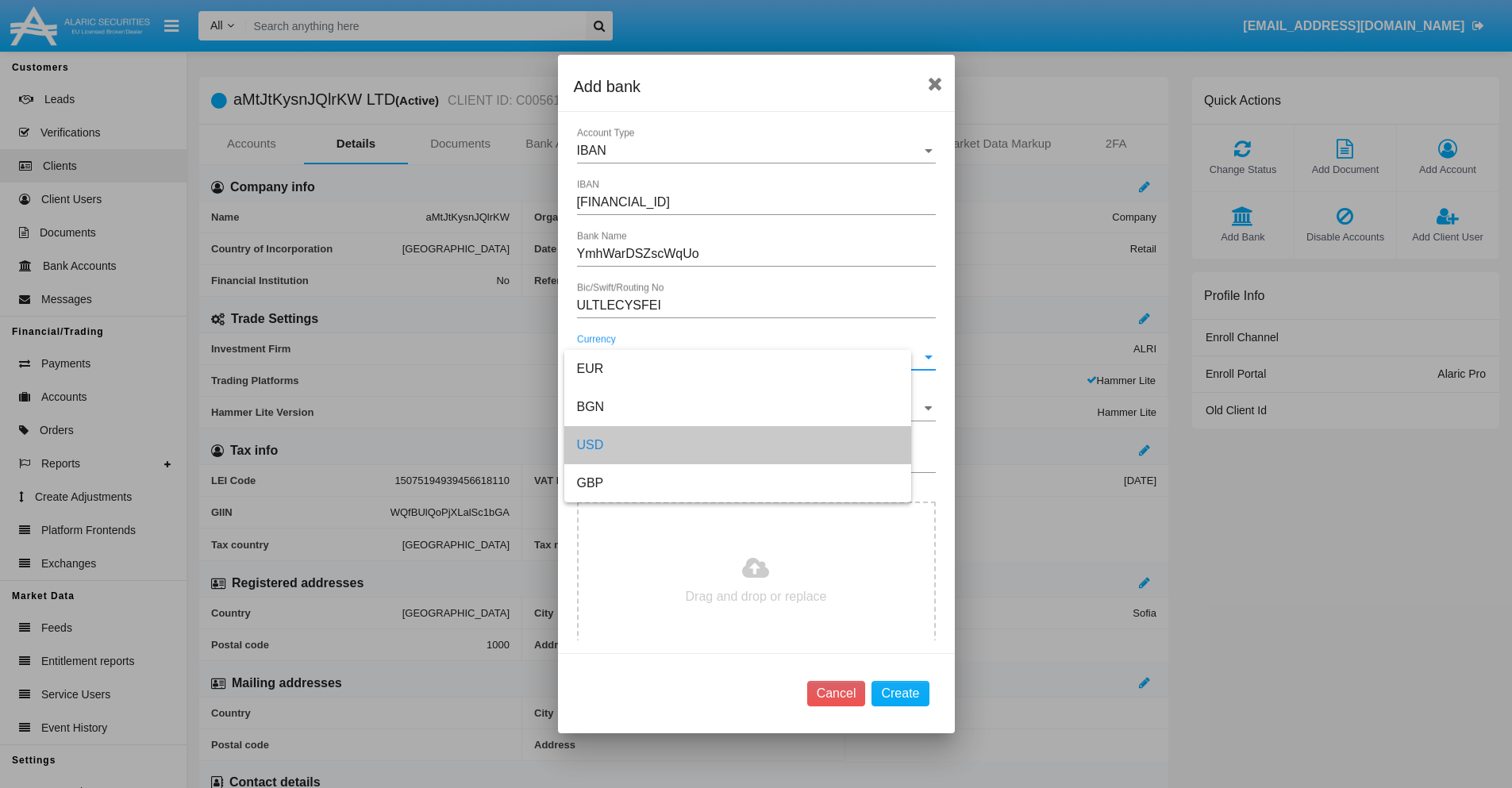
click at [750, 409] on input "Beneficiary Bank's Country" at bounding box center [756, 409] width 359 height 14
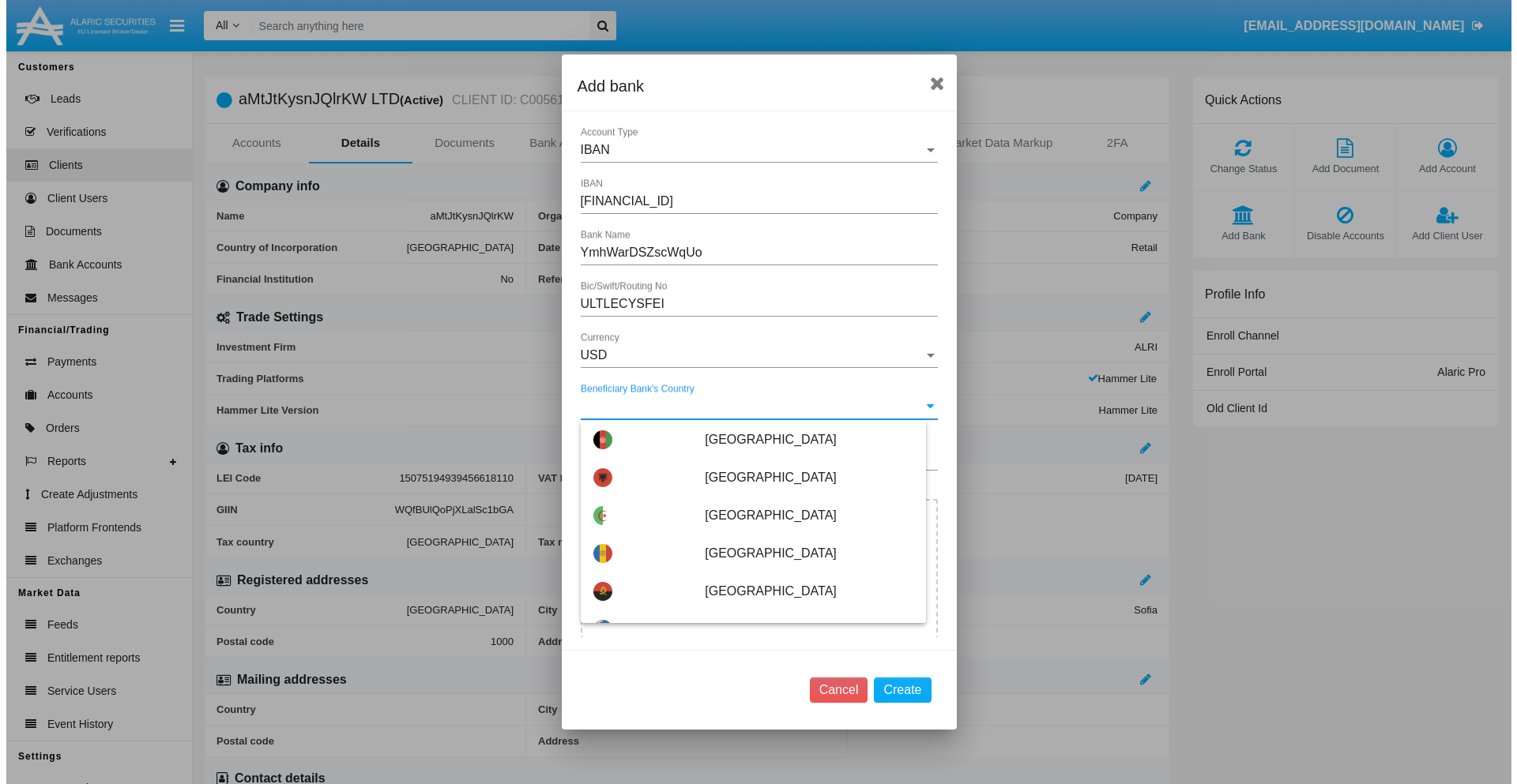
scroll to position [4385, 0]
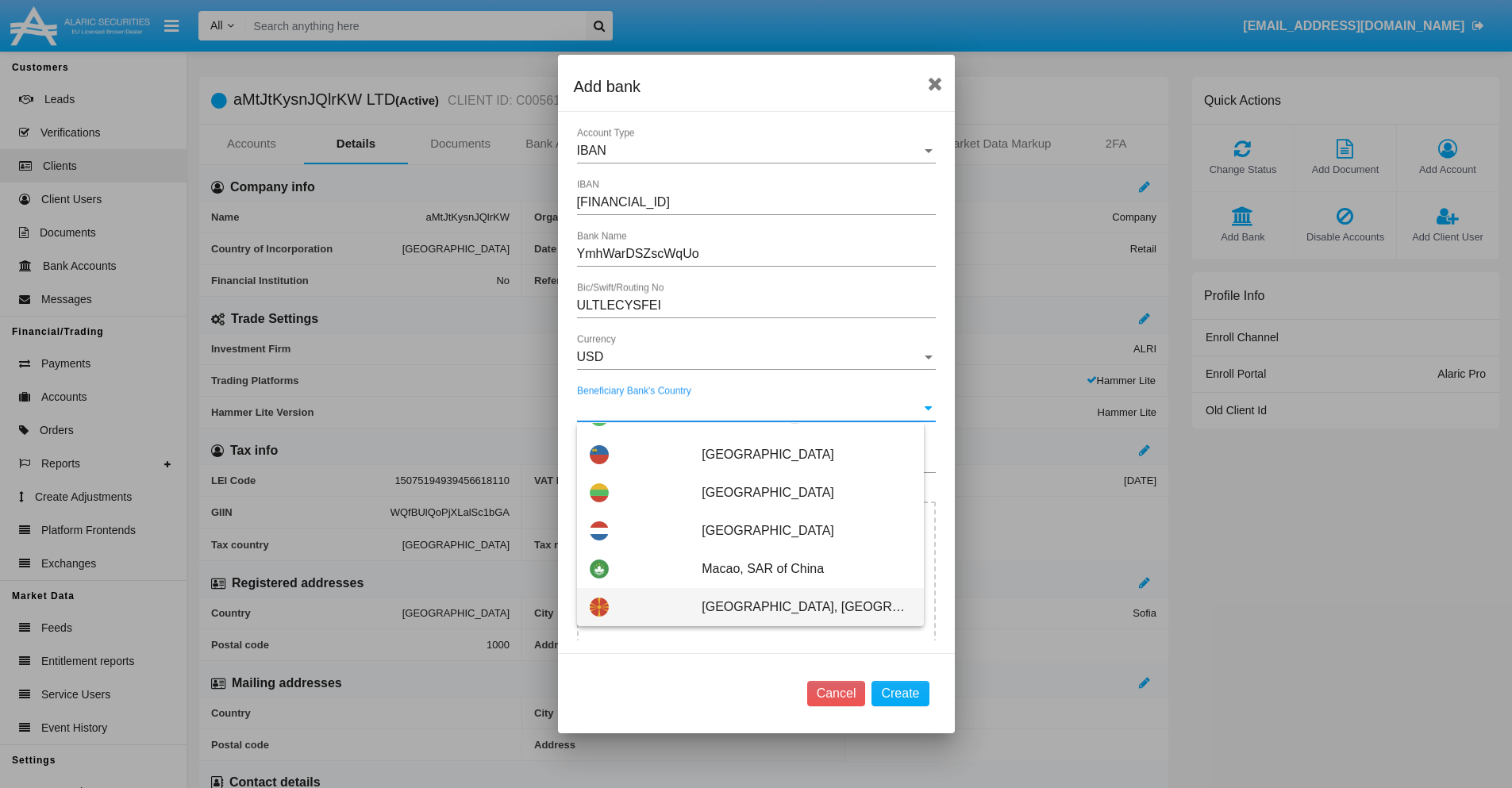
click at [798, 607] on span "Macedonia, Republic of" at bounding box center [806, 606] width 209 height 38
type input "Macedonia, Republic of"
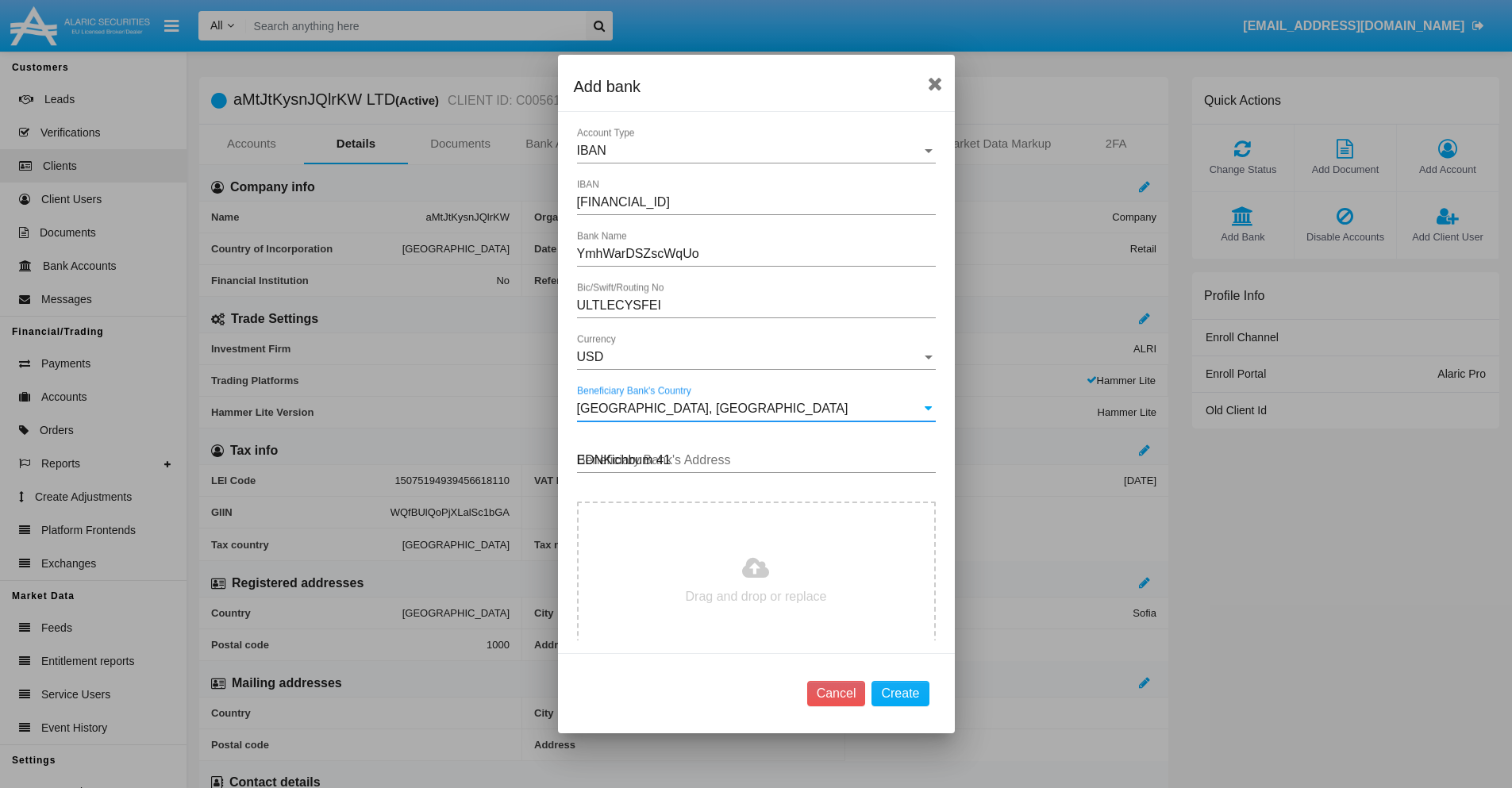
type input "EDNKichbum 418"
type input "C:\fakepath\bank-statement.png"
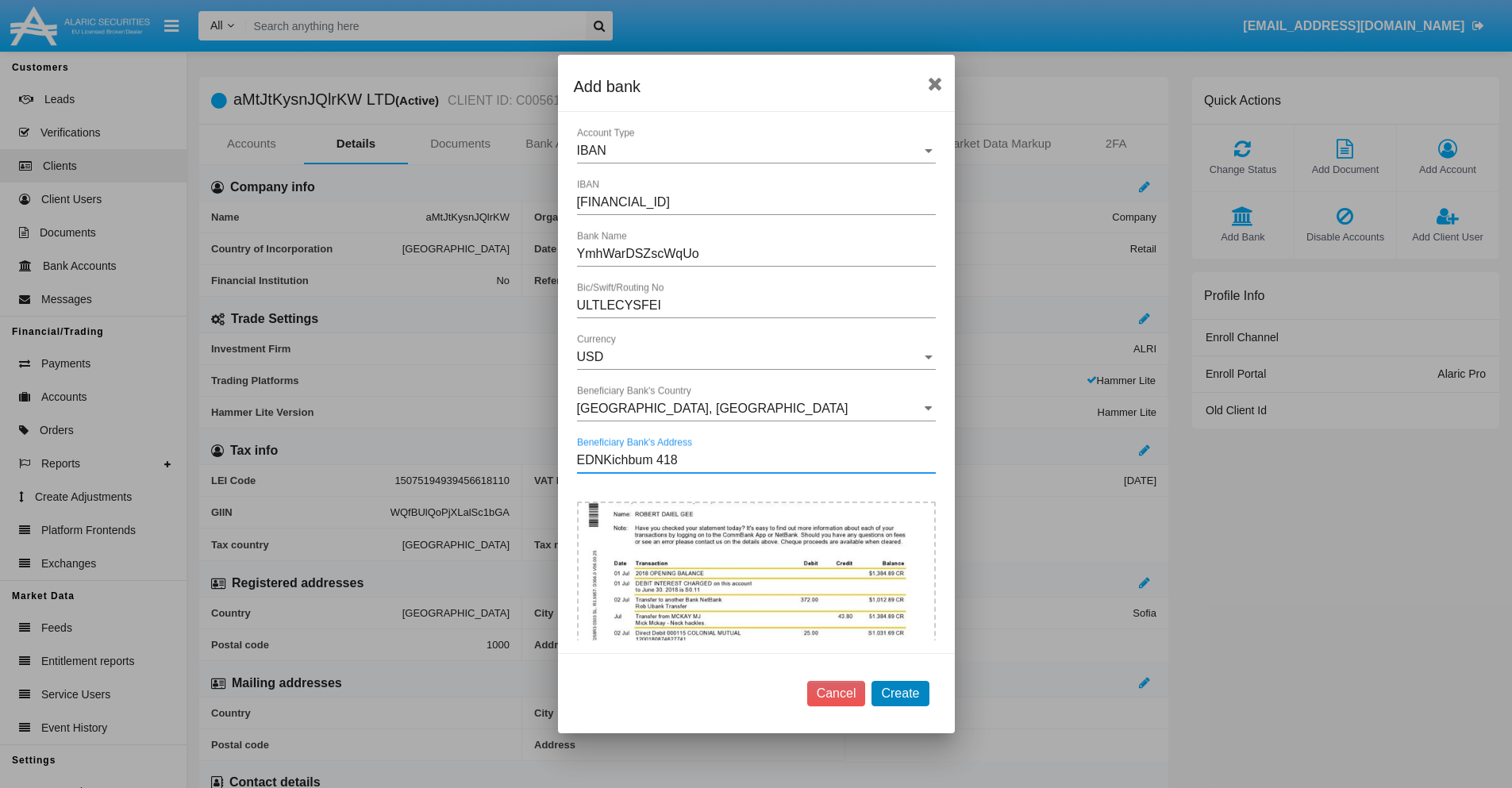
click at [900, 693] on button "Create" at bounding box center [900, 694] width 57 height 26
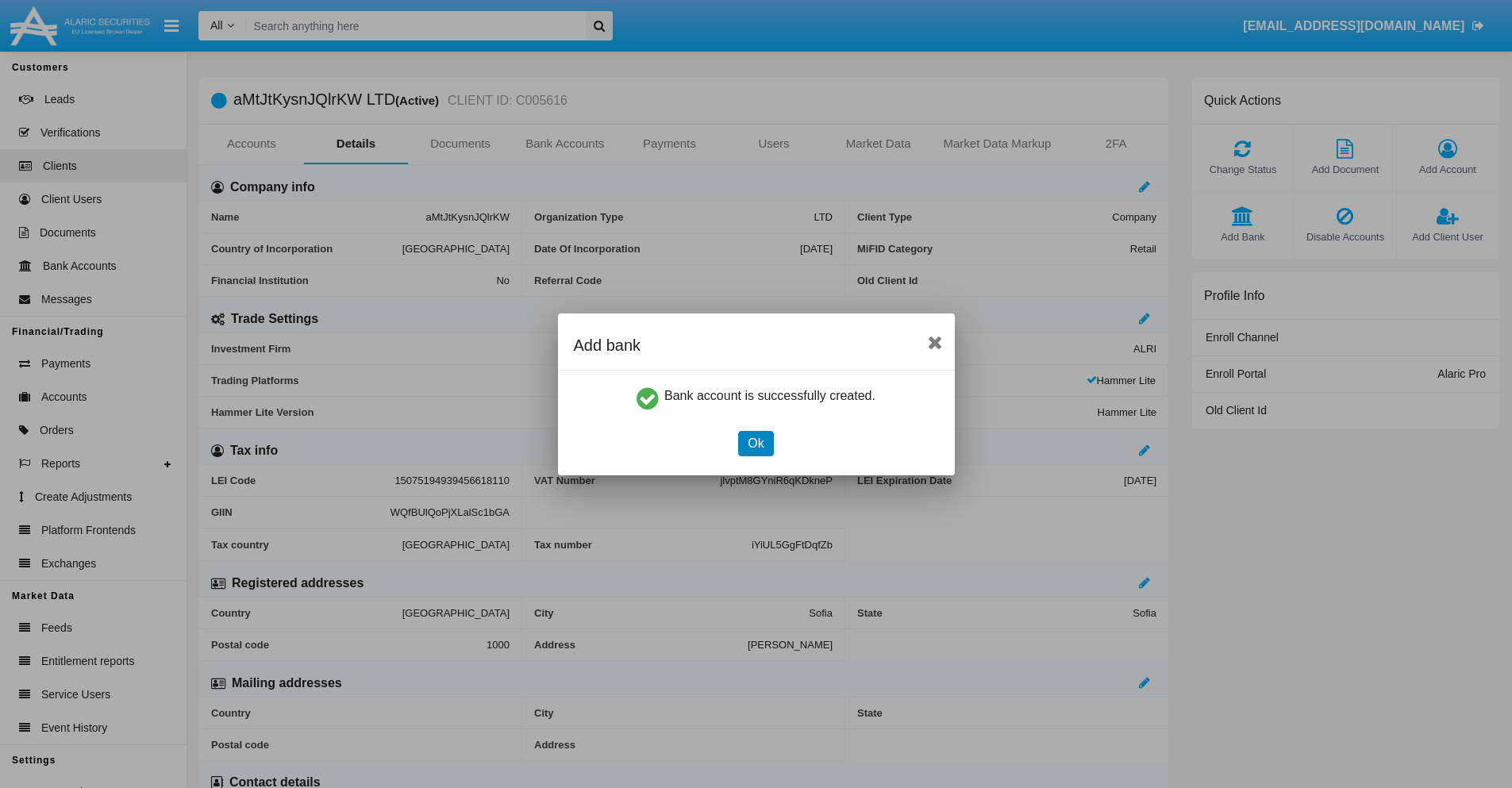
click at [756, 442] on button "Ok" at bounding box center [756, 443] width 35 height 26
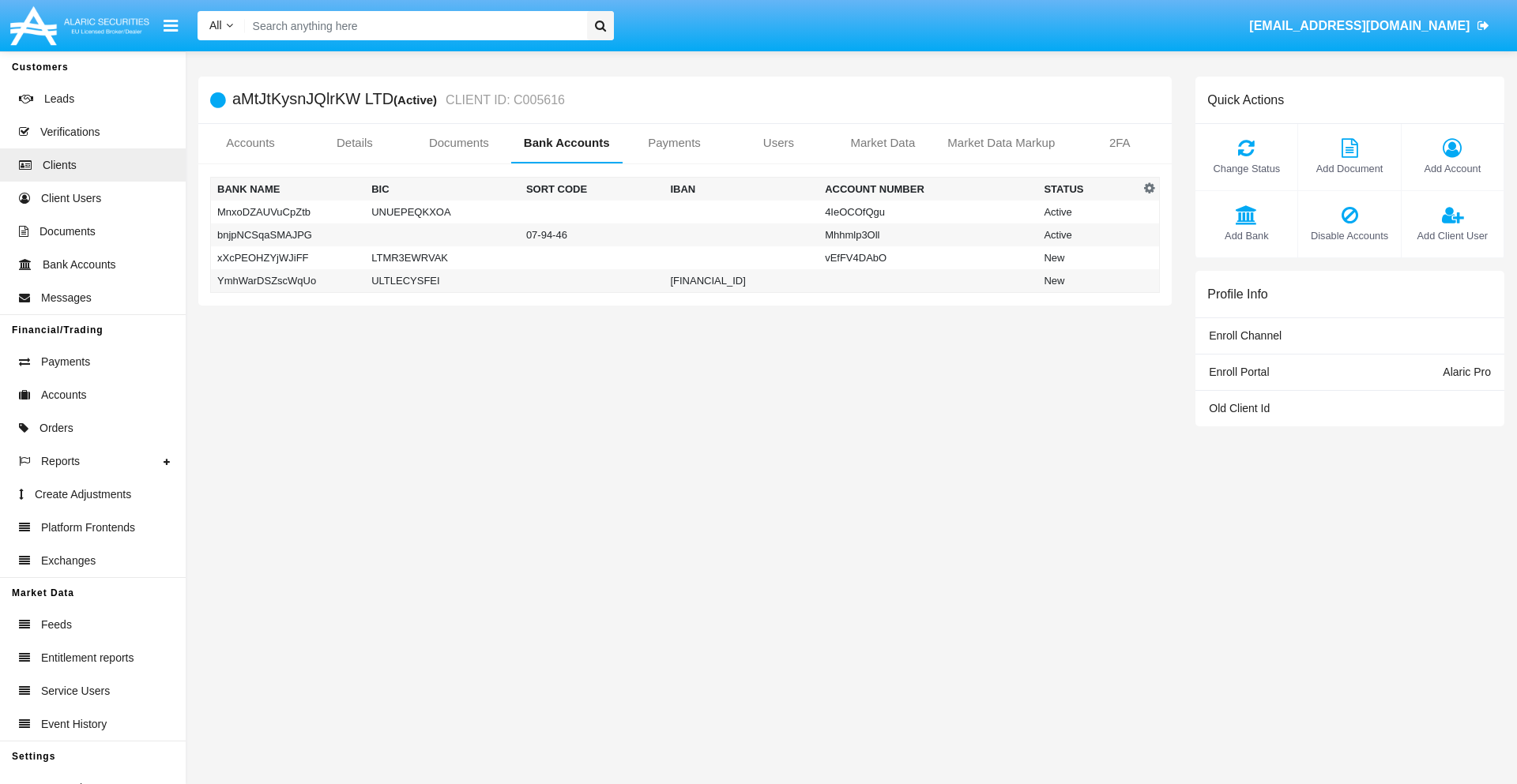
click at [288, 281] on td "YmhWarDSZscWqUo" at bounding box center [288, 281] width 155 height 24
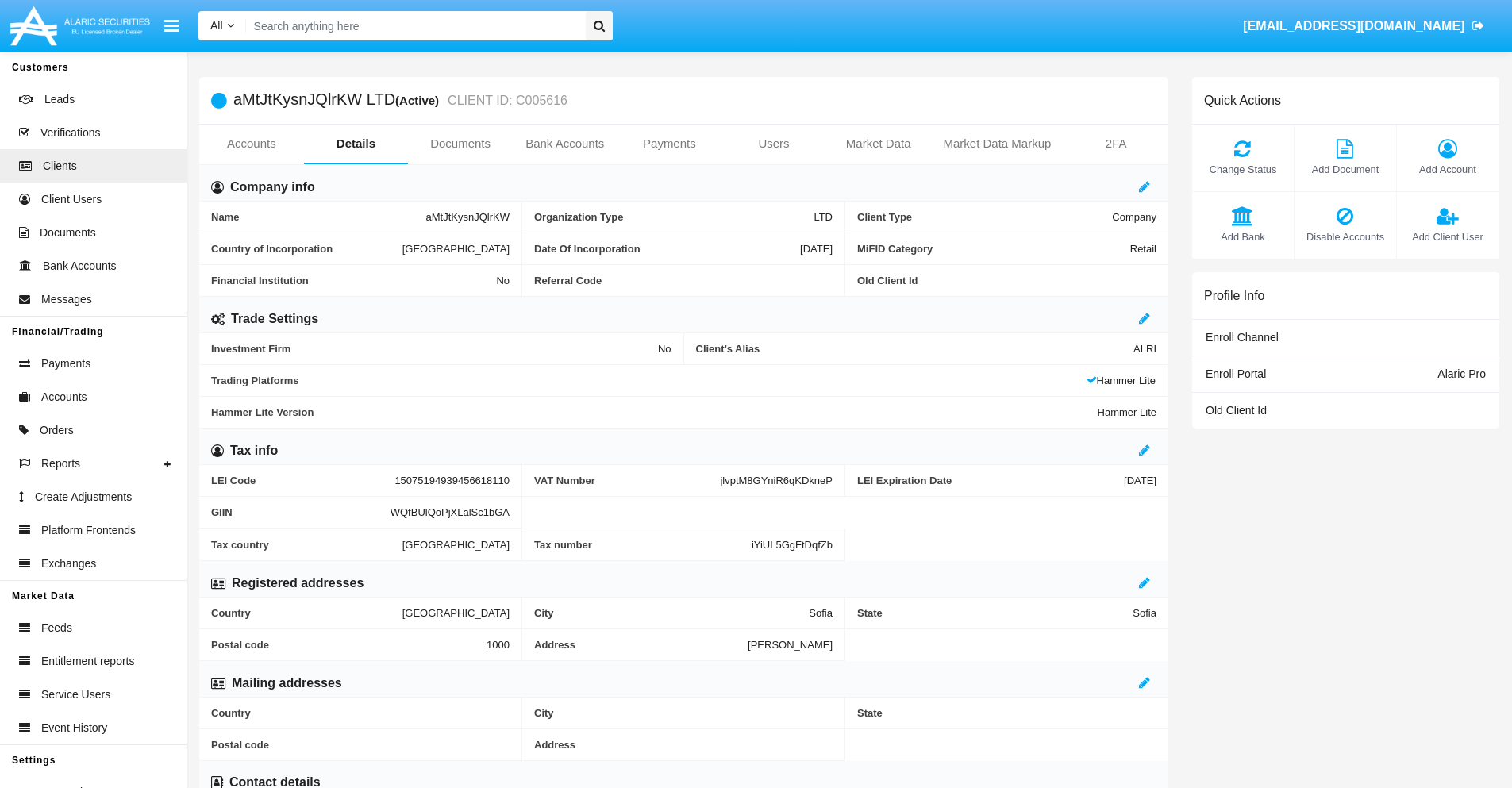
click at [1242, 236] on span "Add Bank" at bounding box center [1243, 236] width 86 height 15
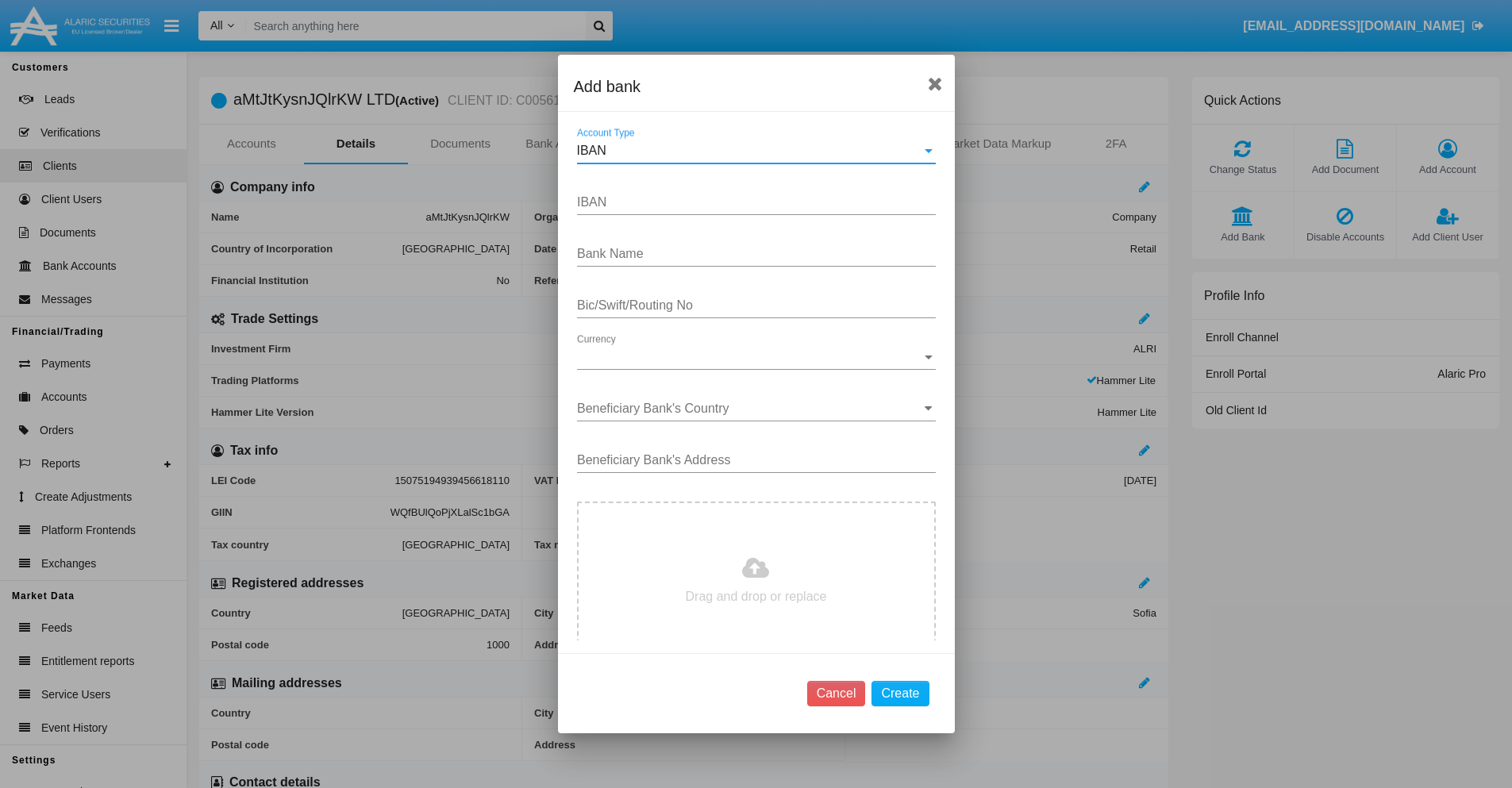
click at [750, 151] on div "IBAN" at bounding box center [749, 151] width 345 height 14
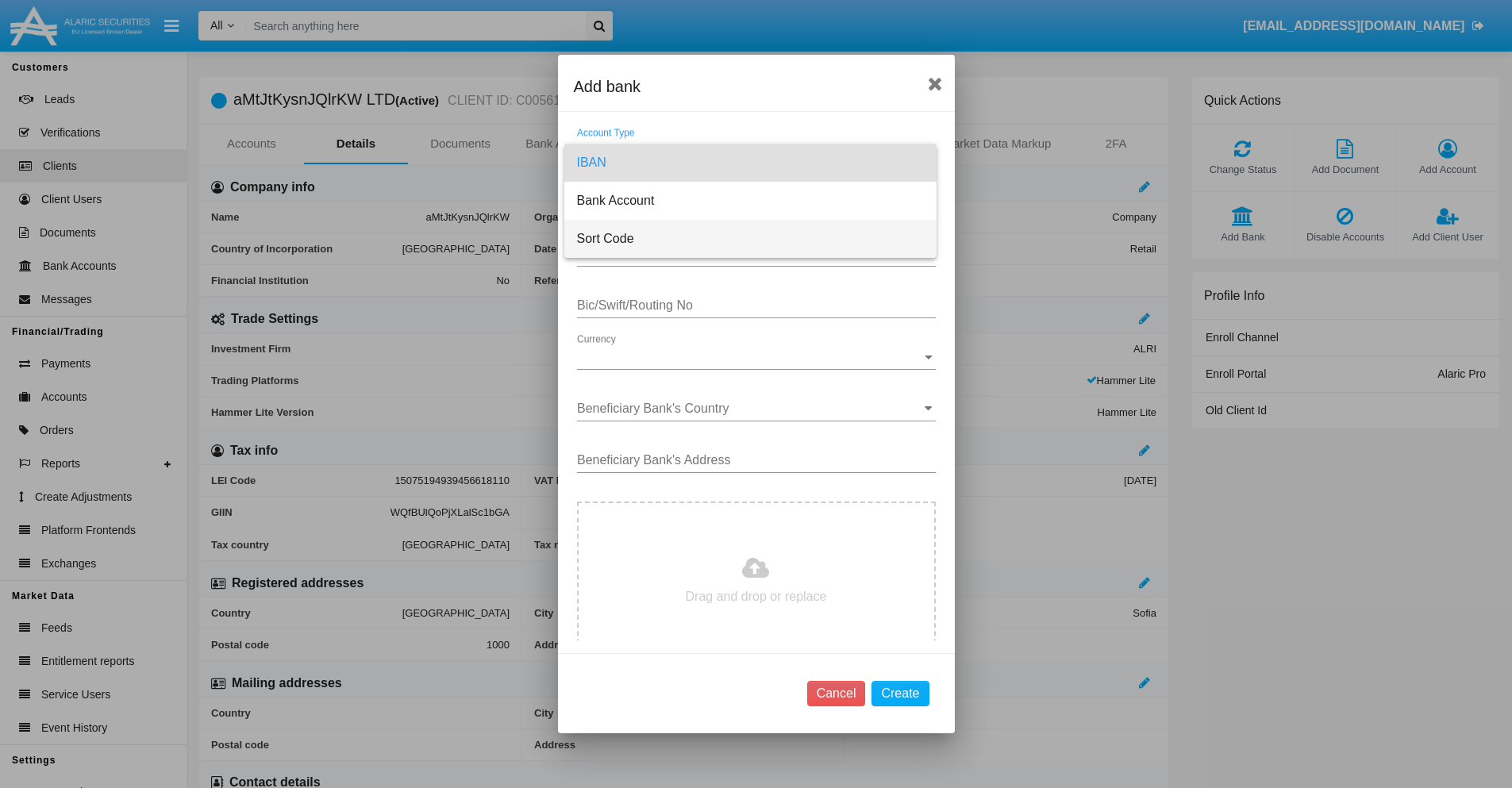
click at [750, 239] on span "Sort Code" at bounding box center [751, 238] width 347 height 38
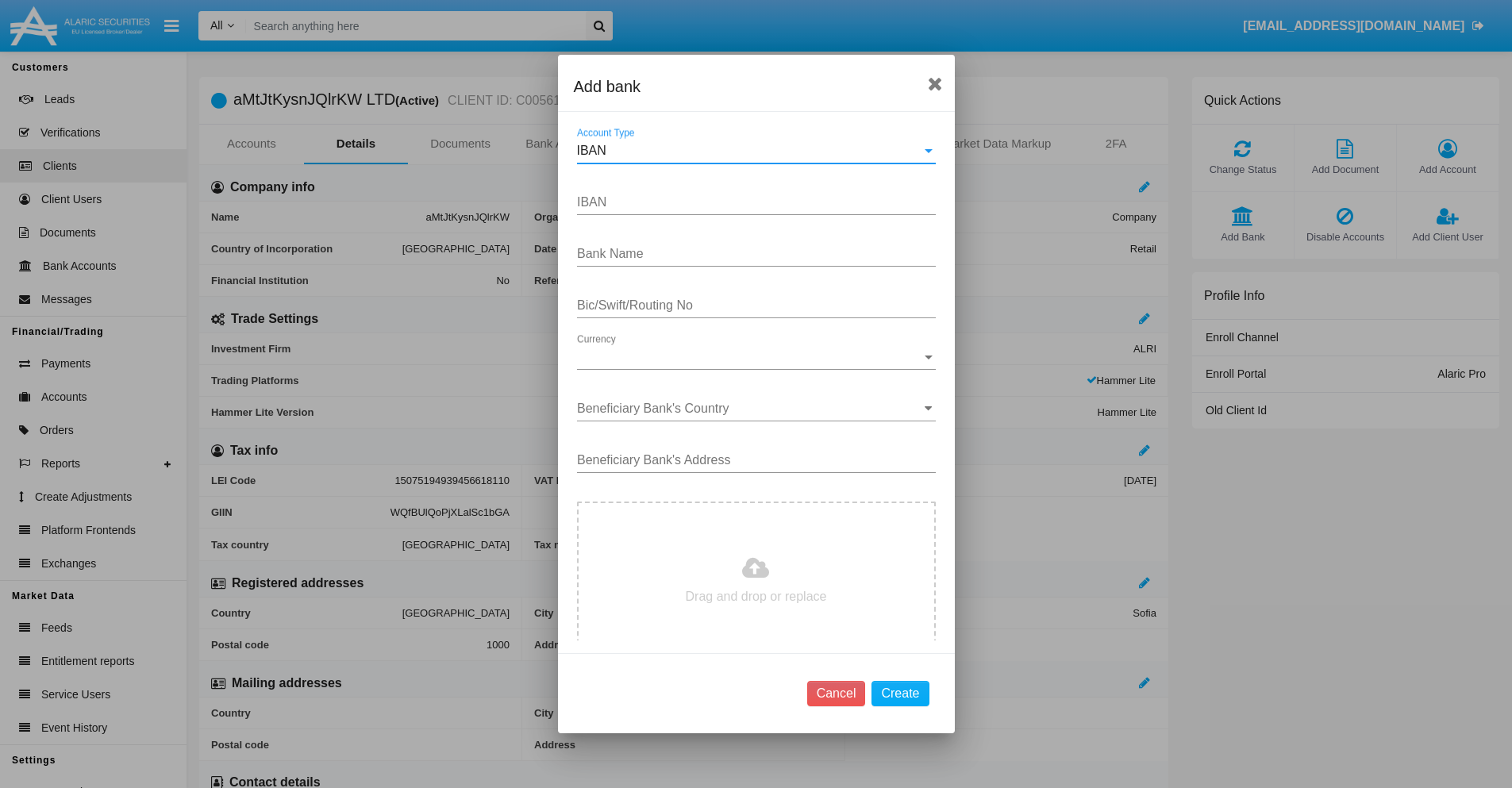
type input "[GEOGRAPHIC_DATA]"
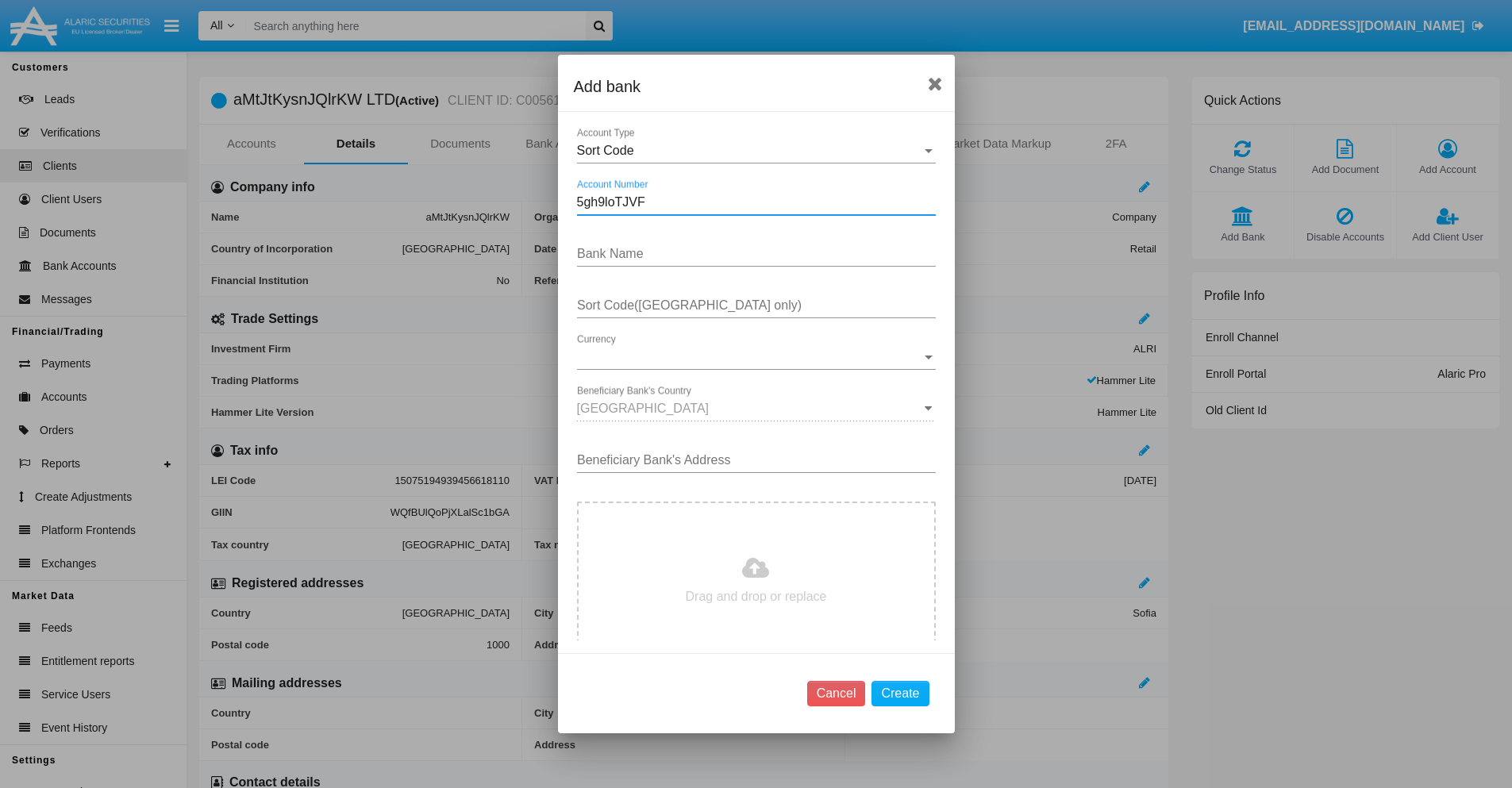
type input "5gh9loTJVF"
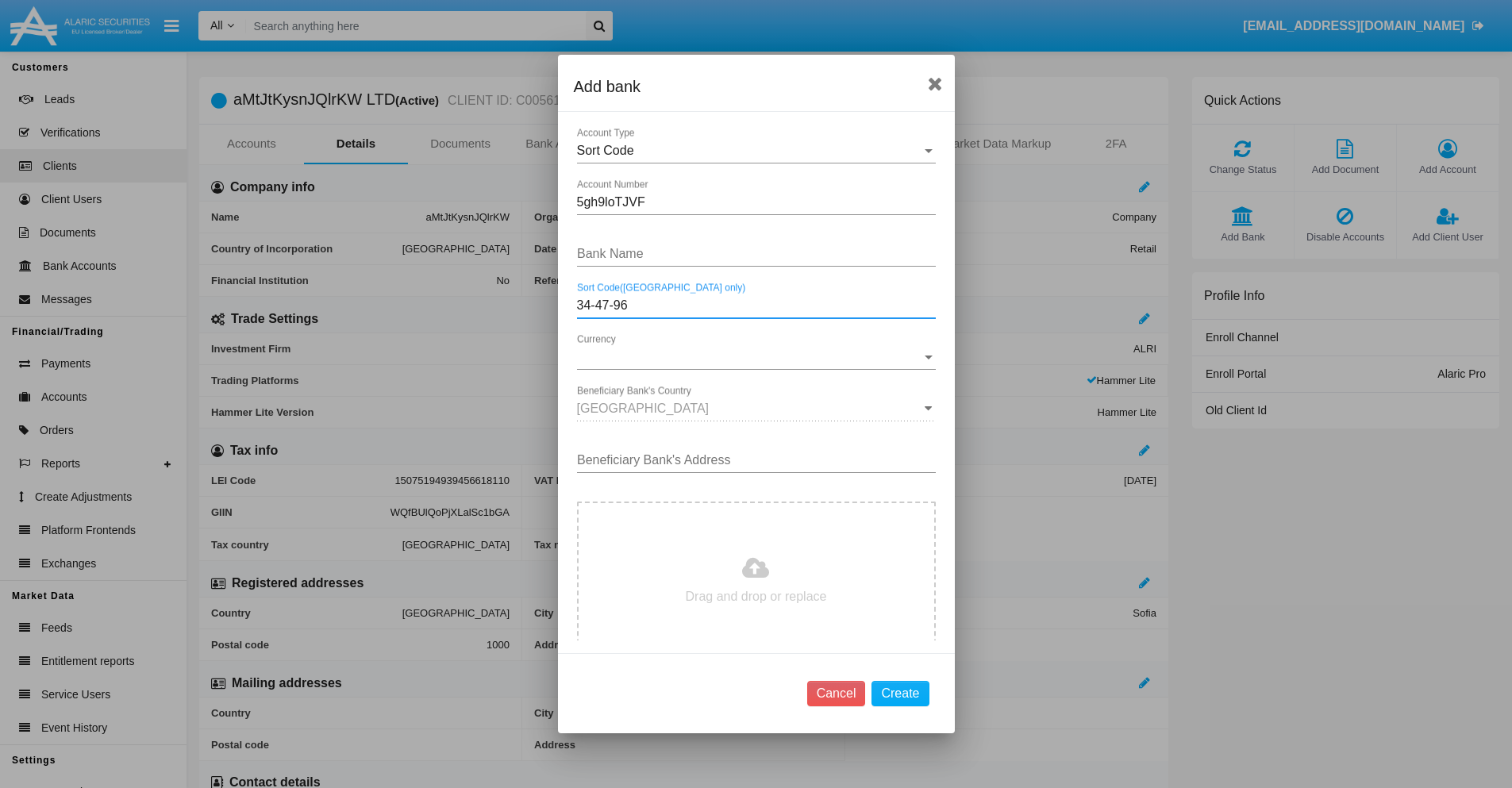
type input "34-47-96"
type input "PfgswAvJiwsIlzF"
click at [750, 357] on span "Currency" at bounding box center [749, 357] width 345 height 14
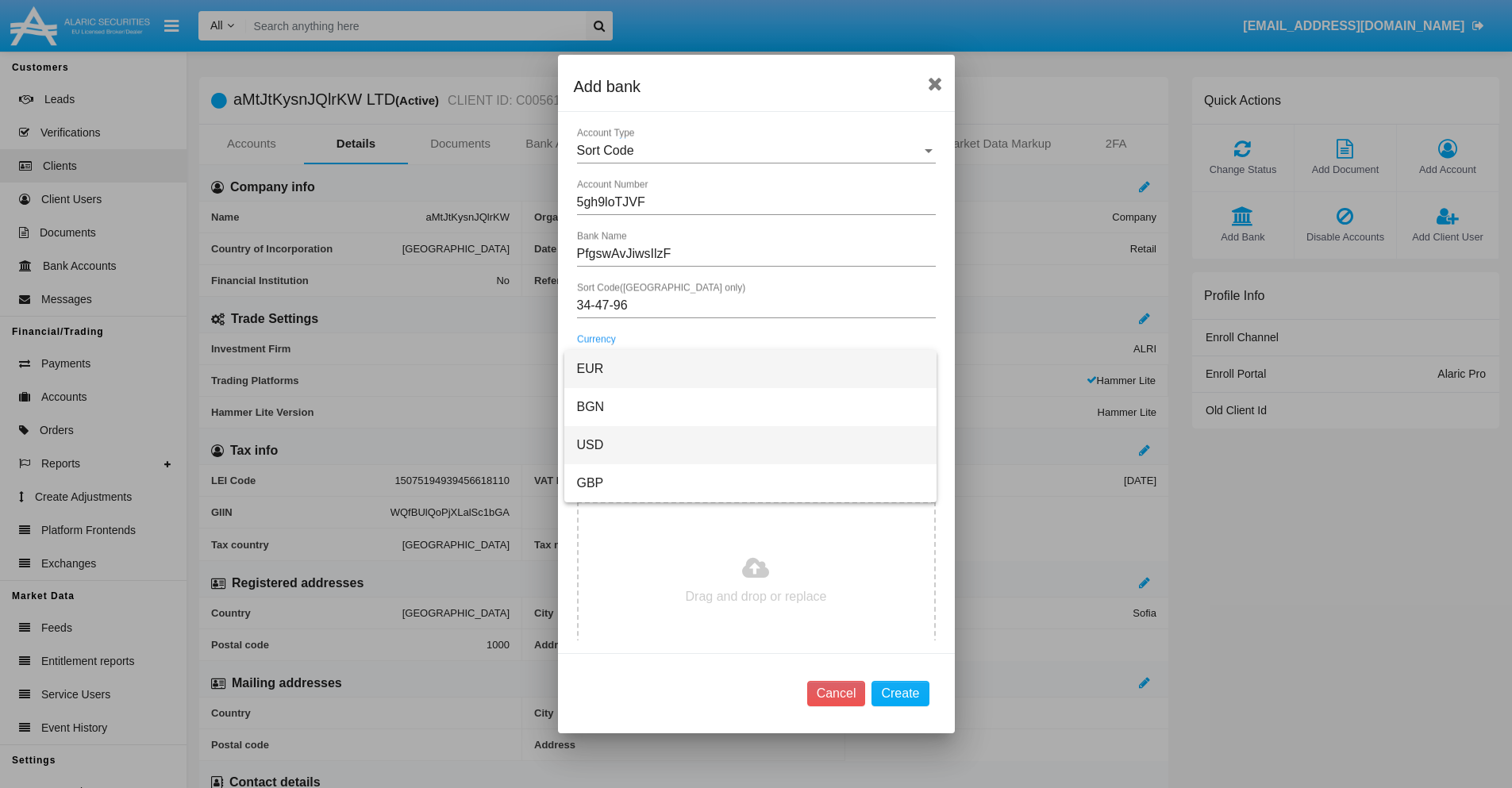
click at [750, 445] on span "USD" at bounding box center [751, 445] width 347 height 38
type input "nUajzShNgs 422"
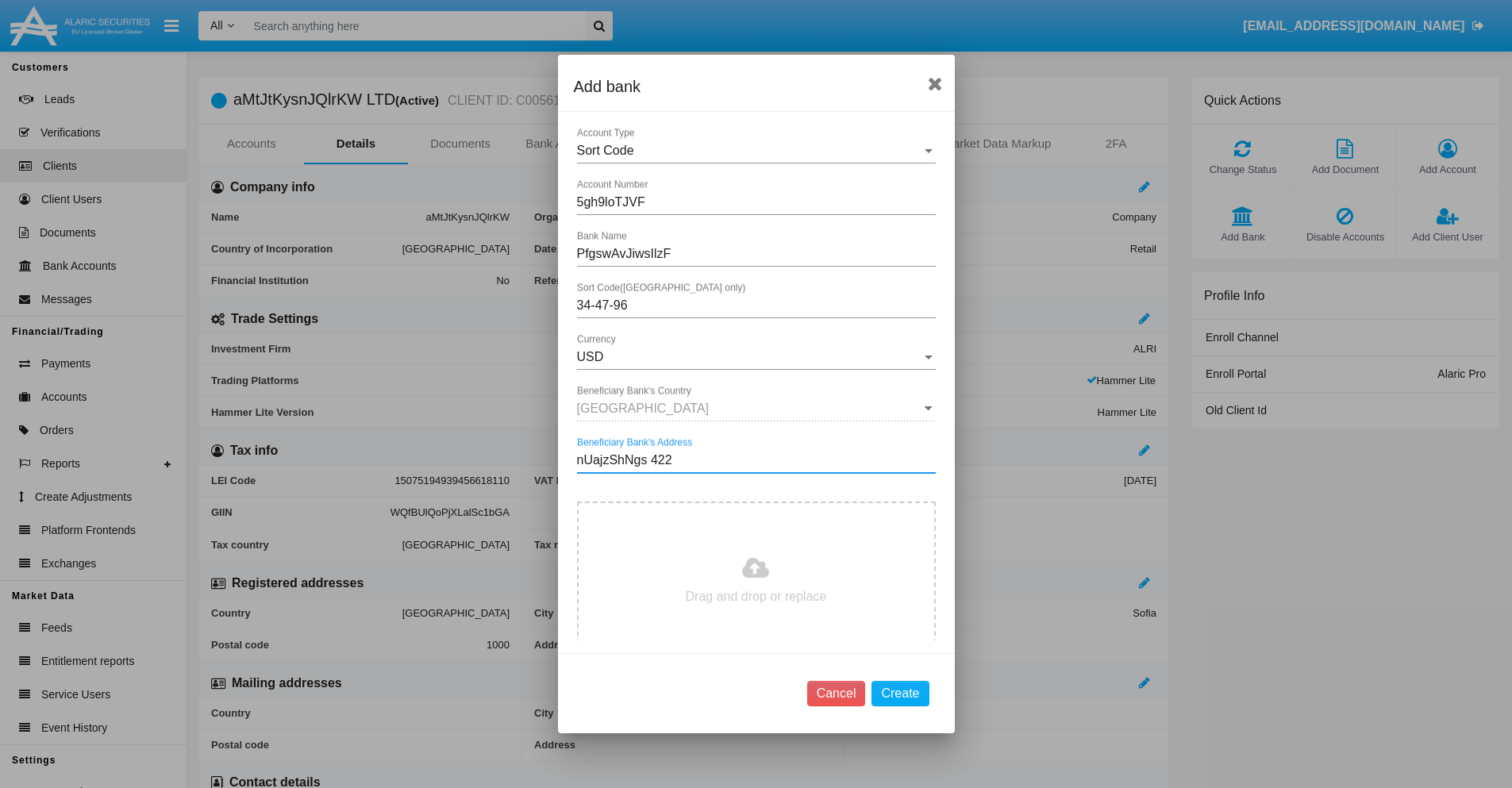
type input "C:\fakepath\bank-statement.png"
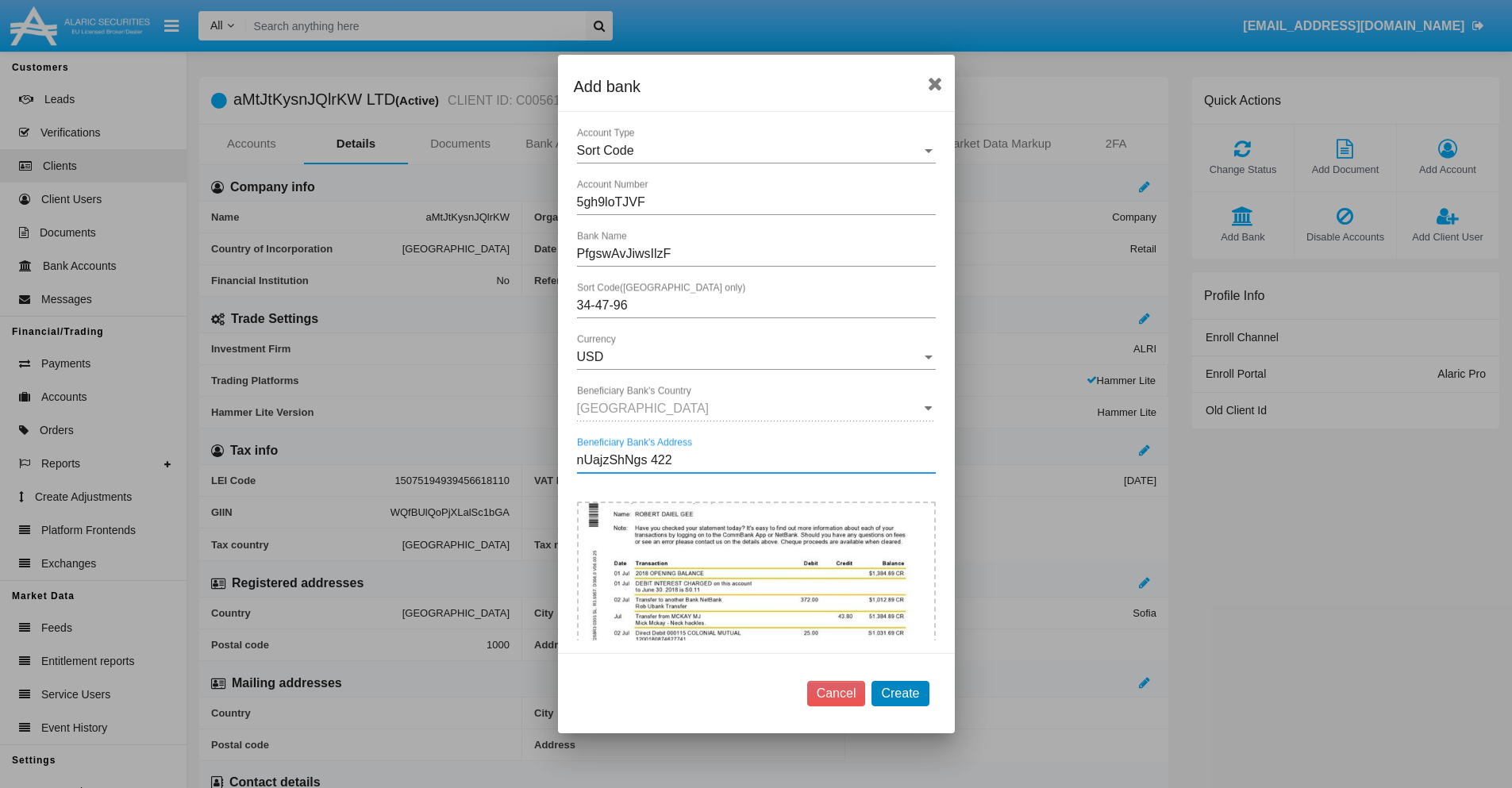
click at [900, 693] on button "Create" at bounding box center [900, 694] width 57 height 26
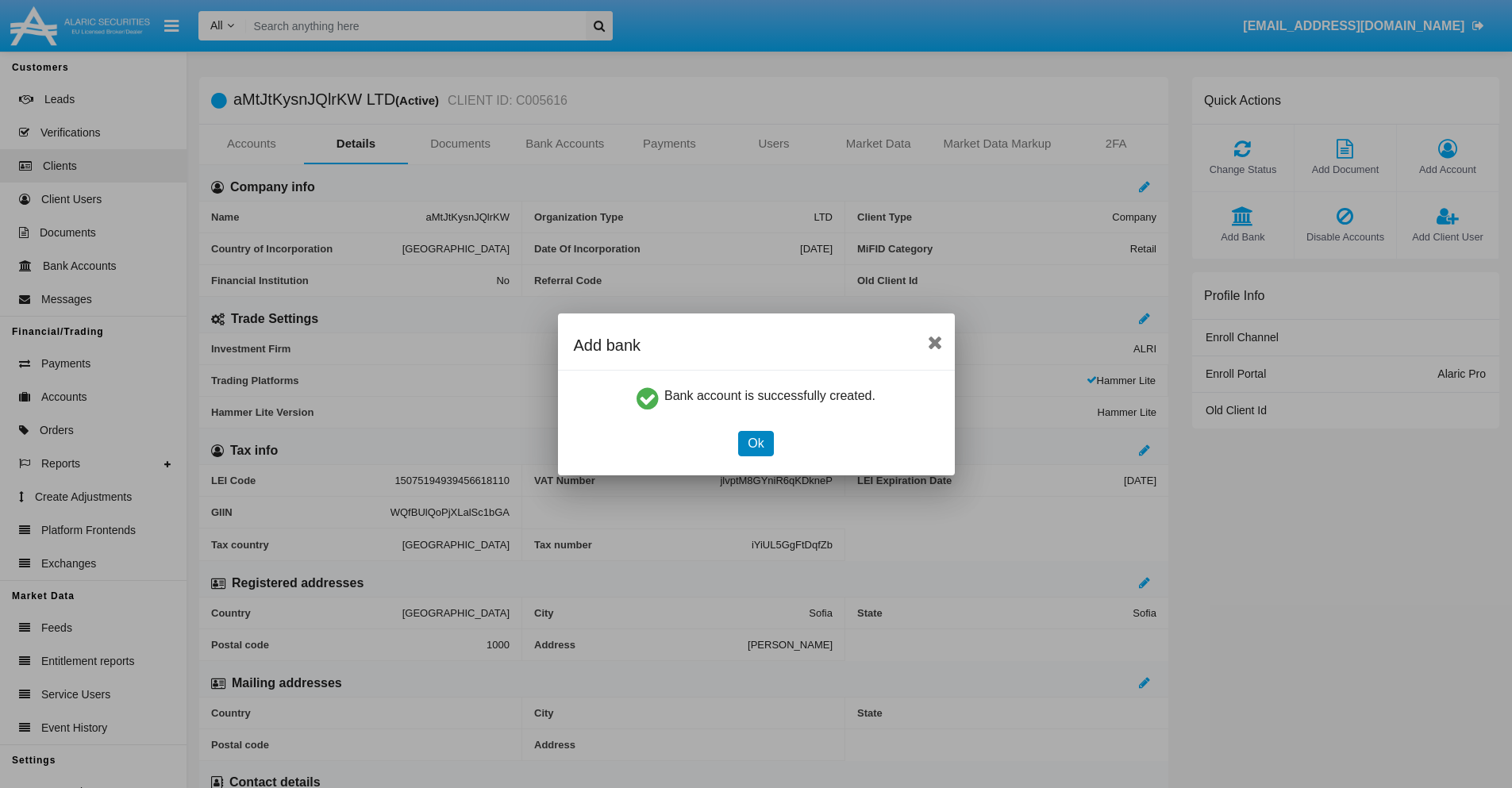
click at [756, 442] on button "Ok" at bounding box center [756, 443] width 35 height 26
